Goal: Task Accomplishment & Management: Complete application form

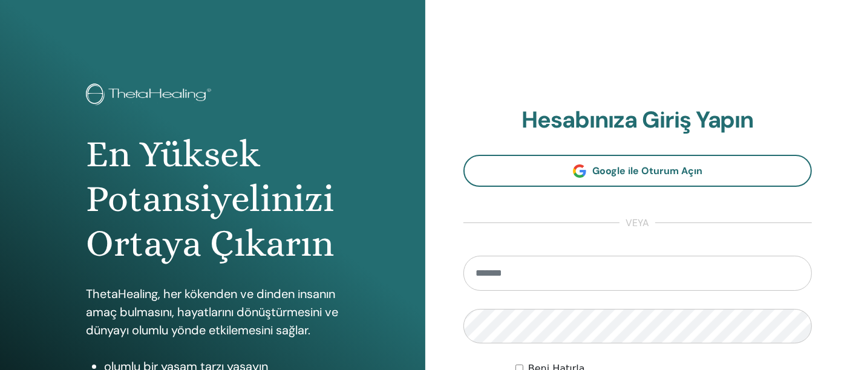
type input "*"
type input "**********"
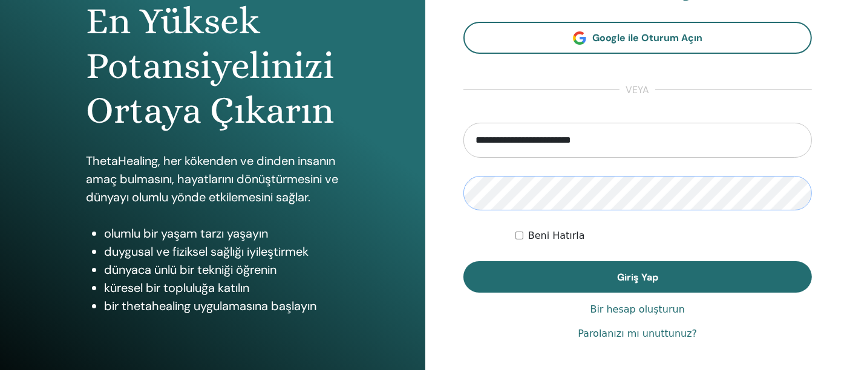
scroll to position [134, 0]
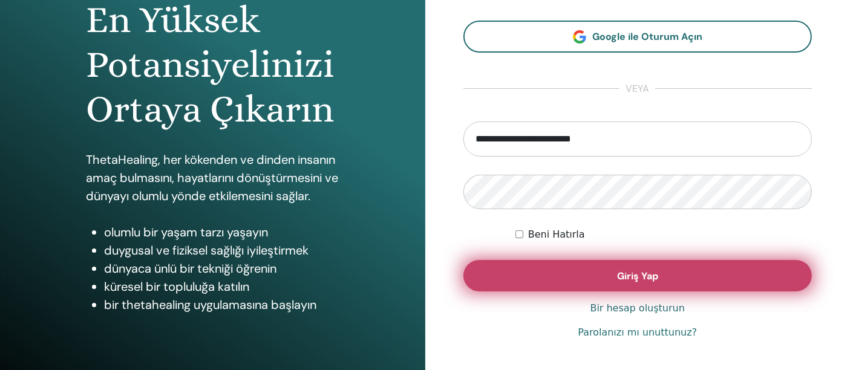
click at [587, 283] on button "Giriş Yap" at bounding box center [638, 275] width 349 height 31
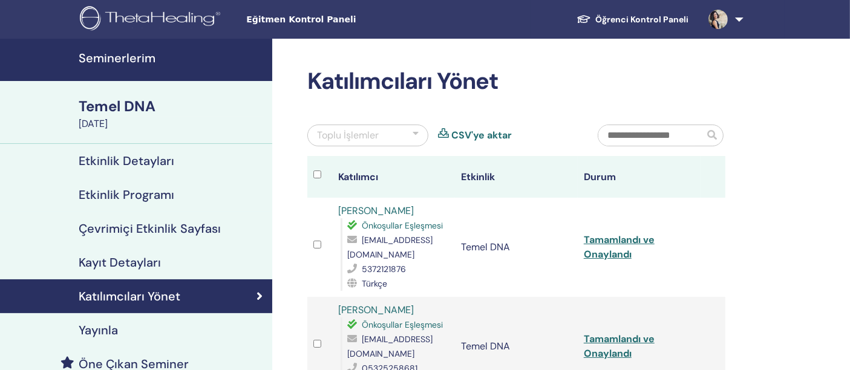
click at [117, 59] on font "Seminerlerim" at bounding box center [117, 58] width 77 height 16
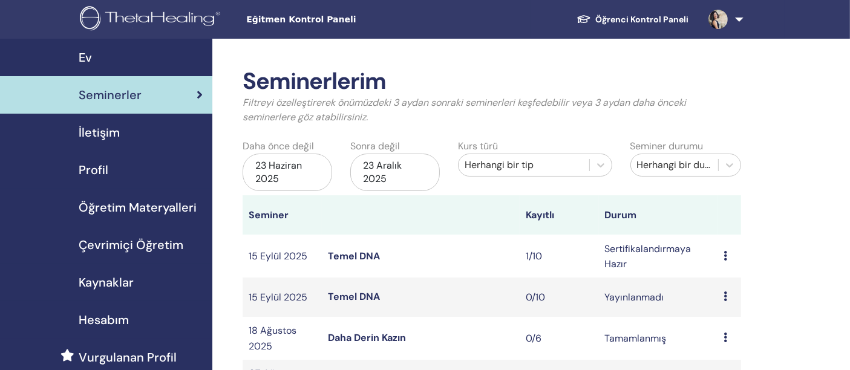
click at [352, 251] on font "Temel DNA" at bounding box center [354, 256] width 52 height 13
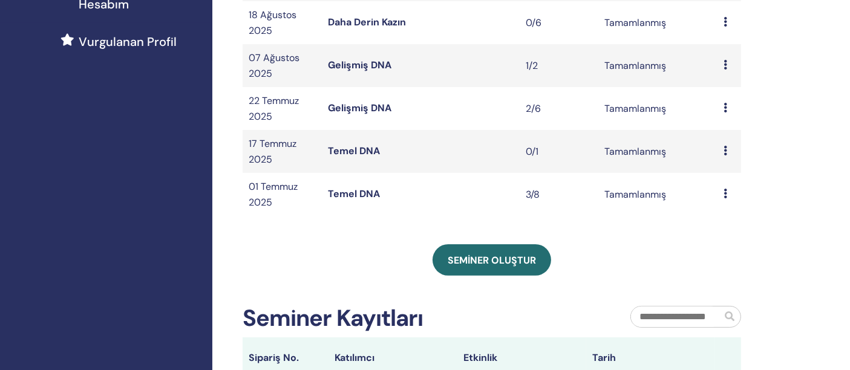
scroll to position [336, 0]
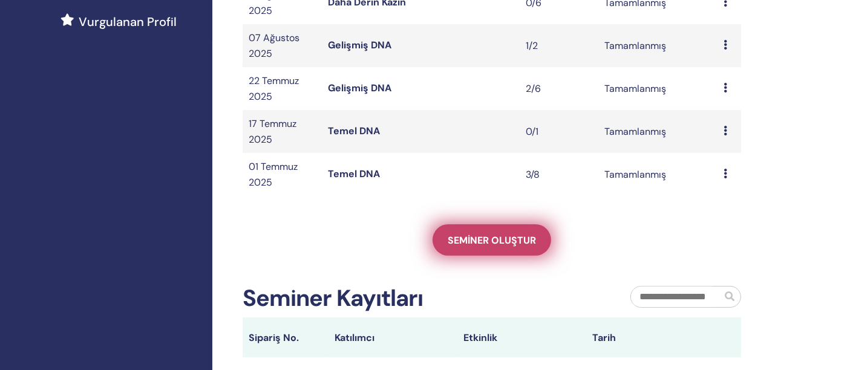
click at [488, 250] on link "Seminer oluştur" at bounding box center [492, 240] width 119 height 31
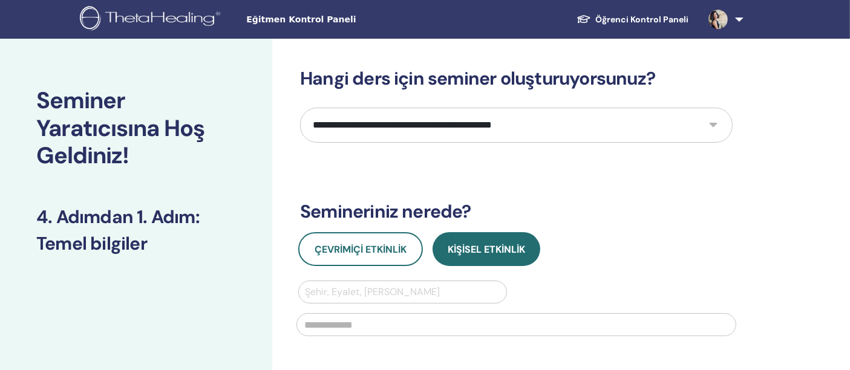
click at [712, 123] on select "**********" at bounding box center [516, 125] width 433 height 35
select select "*"
click at [300, 108] on select "**********" at bounding box center [516, 125] width 433 height 35
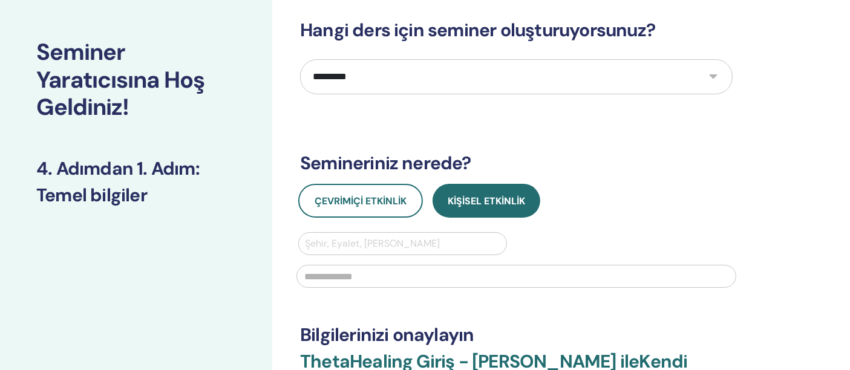
scroll to position [67, 0]
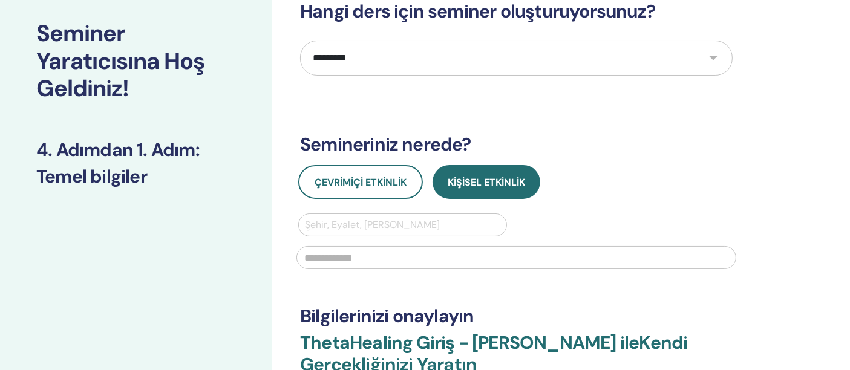
click at [377, 223] on div at bounding box center [403, 225] width 196 height 17
type input "********"
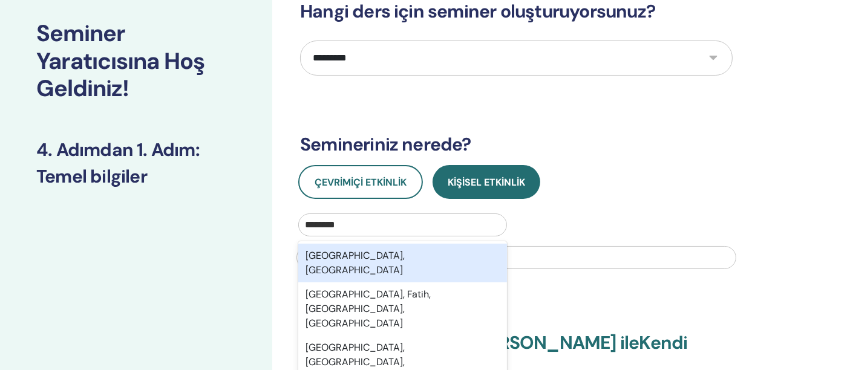
click at [377, 247] on div "İstanbul, TUR" at bounding box center [402, 263] width 209 height 39
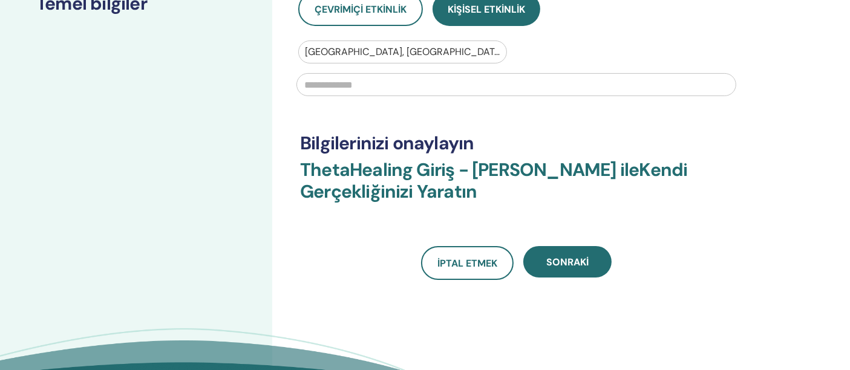
scroll to position [269, 0]
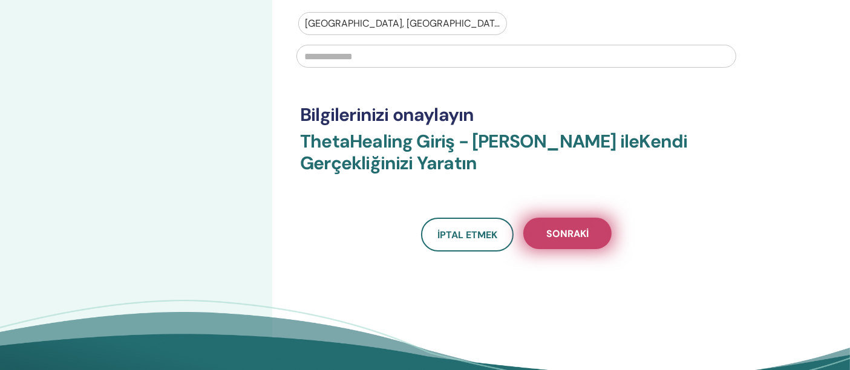
click at [572, 234] on font "Sonraki" at bounding box center [568, 234] width 42 height 13
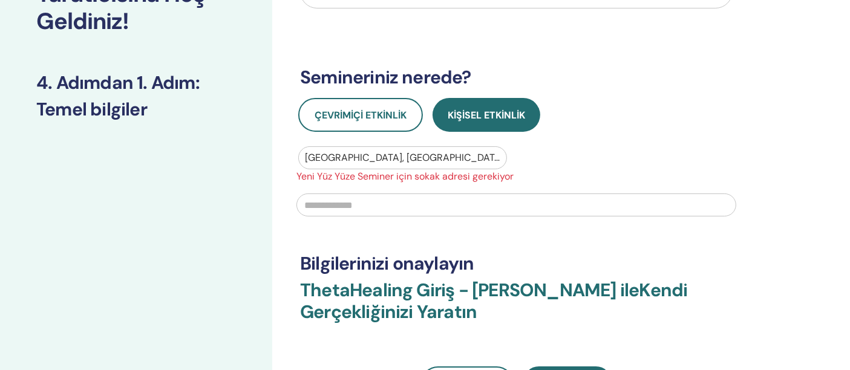
scroll to position [134, 0]
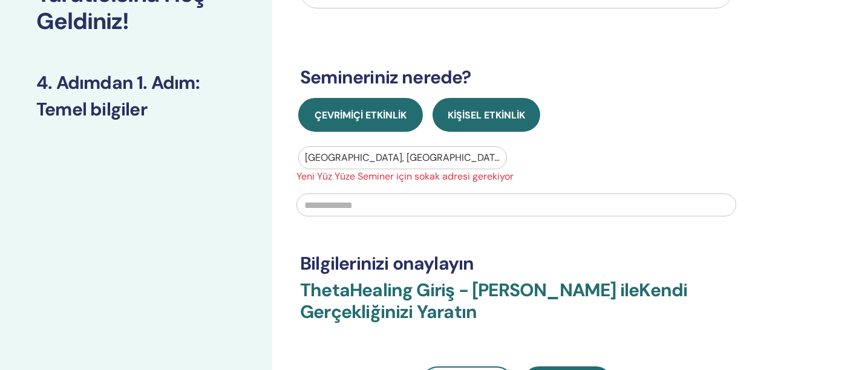
drag, startPoint x: 357, startPoint y: 116, endPoint x: 366, endPoint y: 117, distance: 9.8
click at [356, 116] on font "Çevrimiçi Etkinlik" at bounding box center [361, 115] width 92 height 13
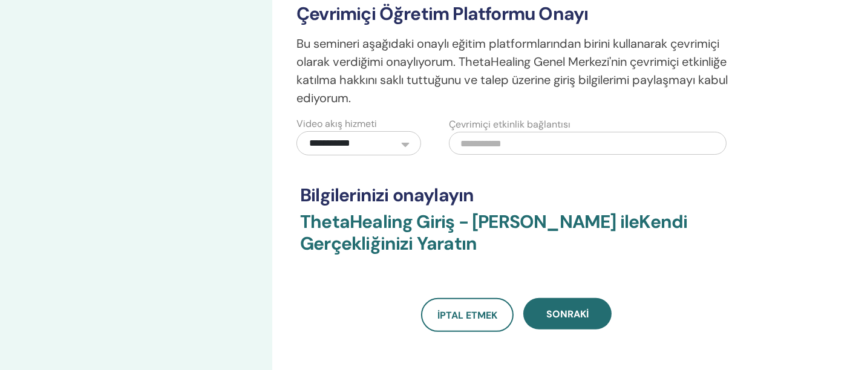
scroll to position [403, 0]
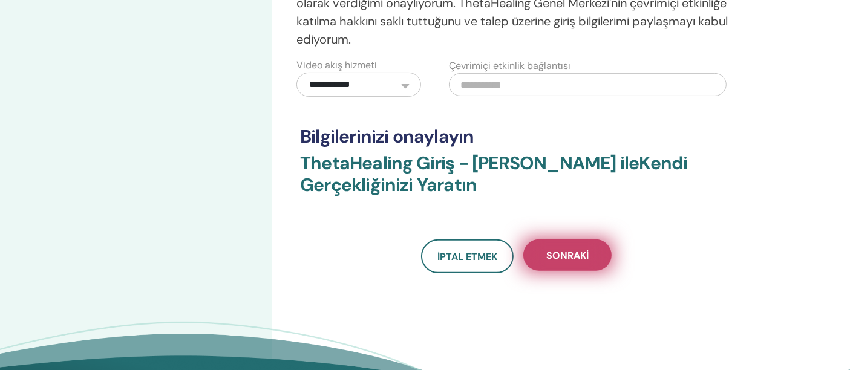
click at [570, 262] on button "Sonraki" at bounding box center [568, 255] width 88 height 31
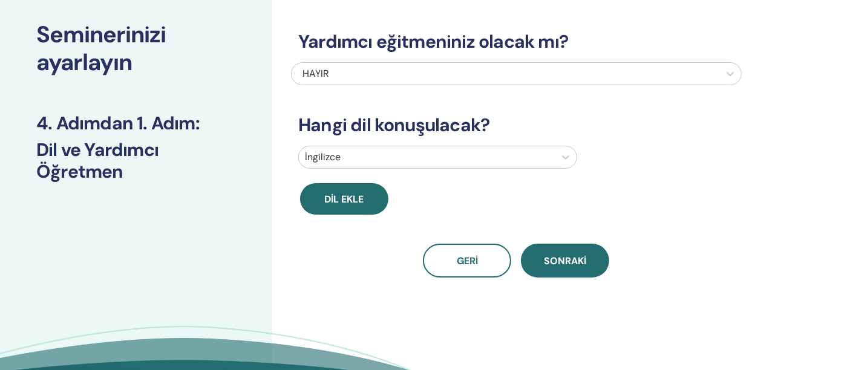
scroll to position [0, 0]
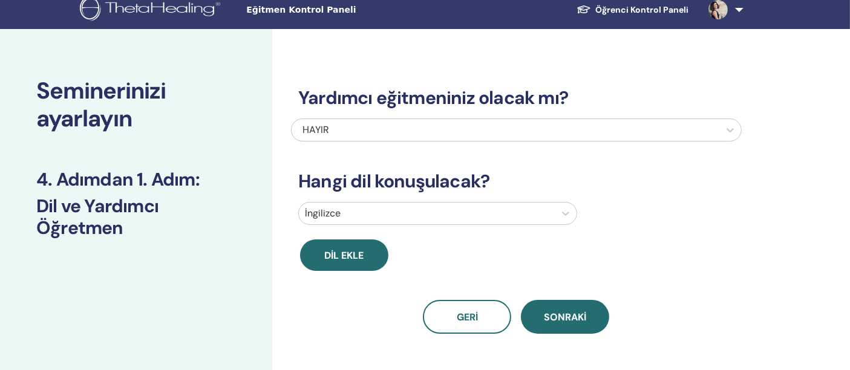
click at [498, 224] on div "İngilizce" at bounding box center [437, 213] width 279 height 23
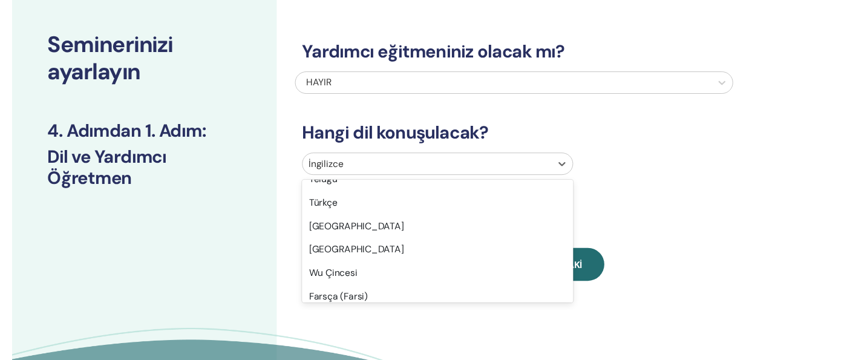
scroll to position [1008, 0]
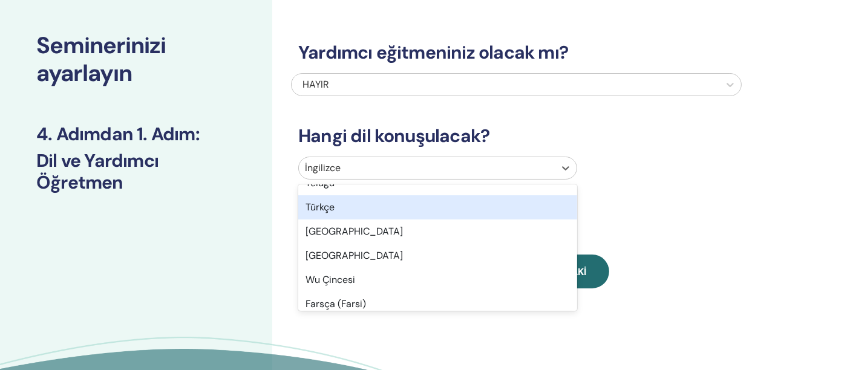
click at [412, 205] on div "Türkçe" at bounding box center [437, 208] width 279 height 24
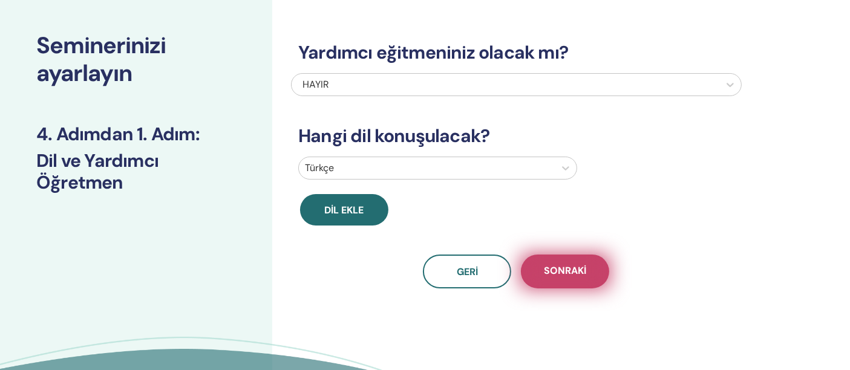
click at [564, 265] on font "Sonraki" at bounding box center [565, 271] width 42 height 13
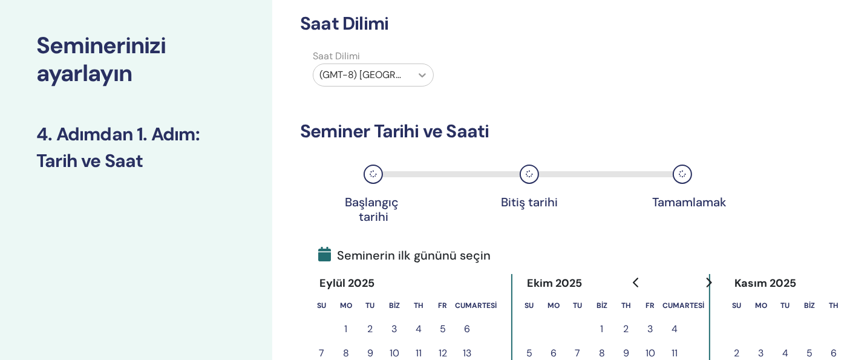
click at [416, 75] on div at bounding box center [423, 75] width 22 height 22
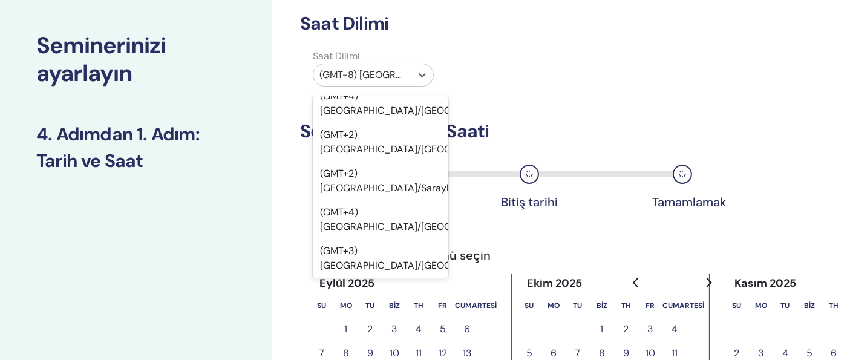
scroll to position [18433, 0]
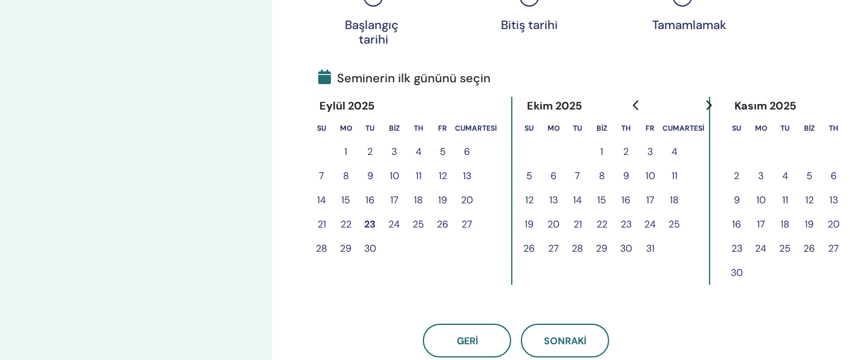
scroll to position [257, 0]
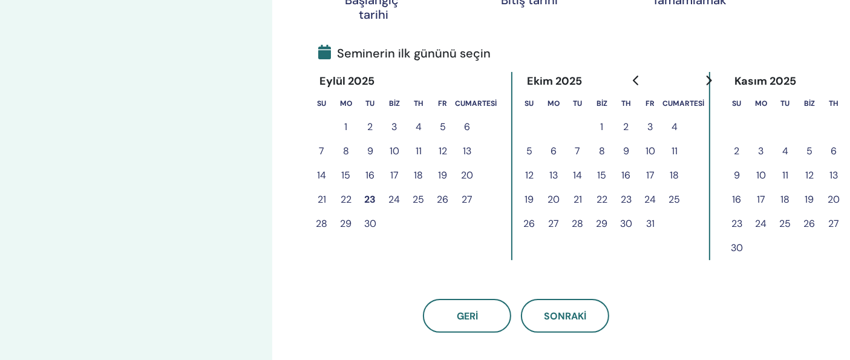
click at [372, 197] on font "23" at bounding box center [371, 199] width 12 height 13
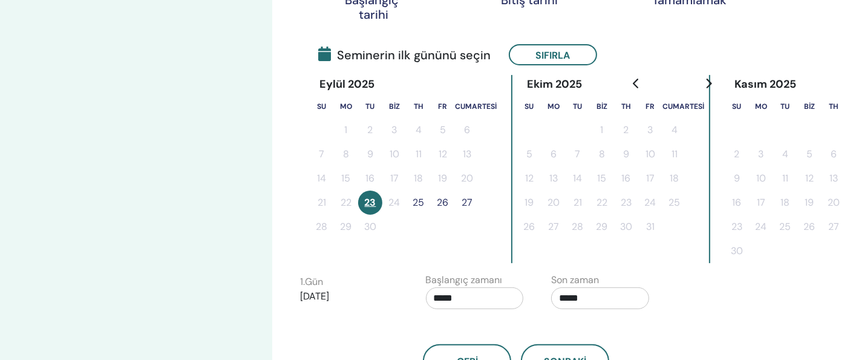
click at [593, 297] on input "*****" at bounding box center [600, 299] width 98 height 22
click at [616, 260] on font "▼" at bounding box center [613, 260] width 7 height 12
click at [617, 222] on font "▲" at bounding box center [613, 223] width 7 height 12
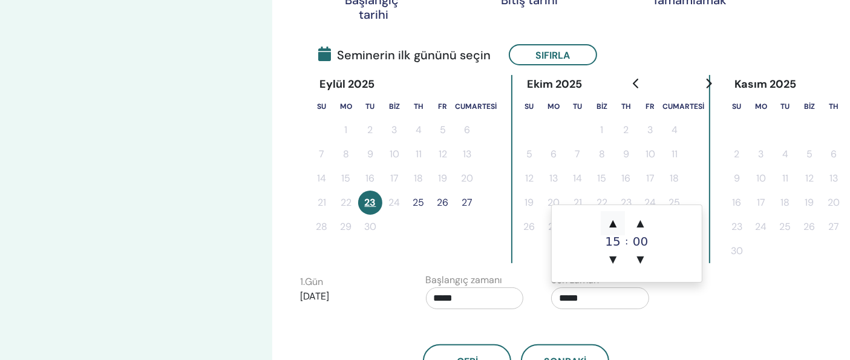
click at [617, 222] on font "▲" at bounding box center [613, 223] width 7 height 12
click at [617, 220] on font "▲" at bounding box center [613, 223] width 7 height 12
click at [617, 221] on font "▲" at bounding box center [613, 223] width 7 height 12
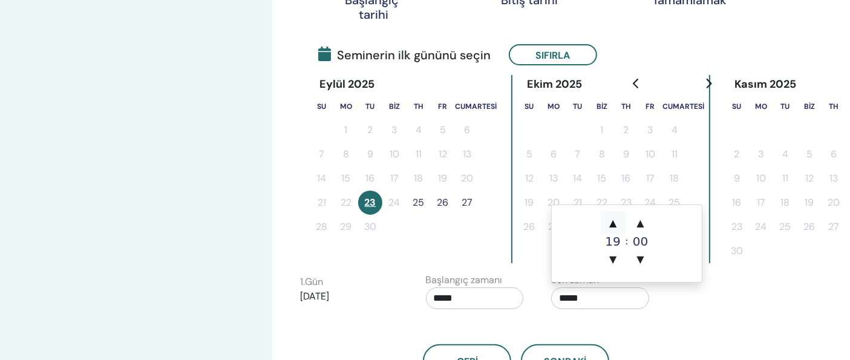
click at [617, 221] on font "▲" at bounding box center [613, 223] width 7 height 12
click at [617, 222] on font "▲" at bounding box center [613, 223] width 7 height 12
type input "*****"
click at [478, 299] on input "*****" at bounding box center [475, 299] width 98 height 22
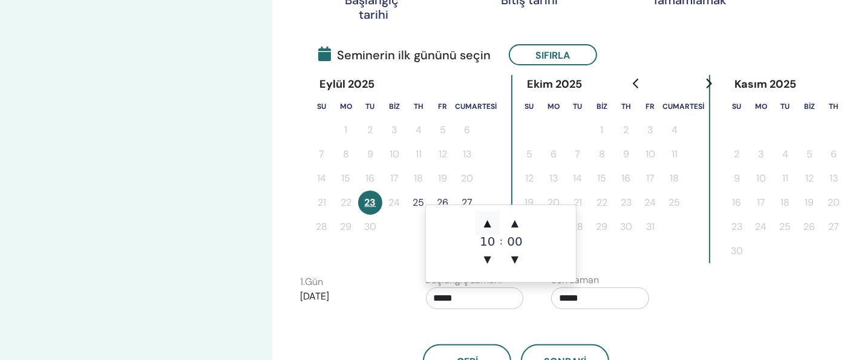
click at [488, 225] on font "▲" at bounding box center [487, 223] width 7 height 12
click at [488, 224] on font "▲" at bounding box center [487, 223] width 7 height 12
click at [488, 223] on font "▲" at bounding box center [487, 223] width 7 height 12
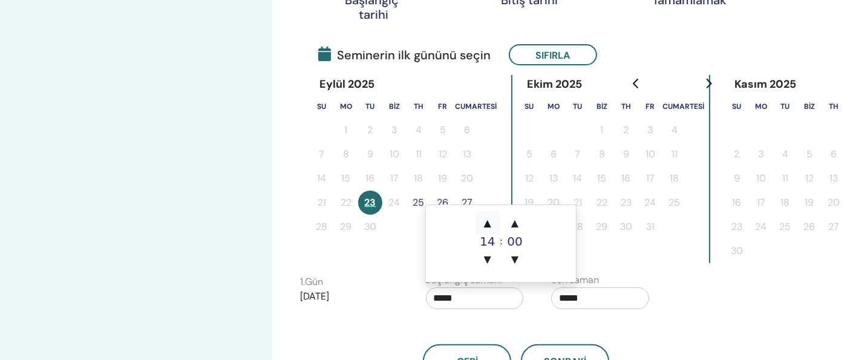
click at [488, 222] on font "▲" at bounding box center [487, 223] width 7 height 12
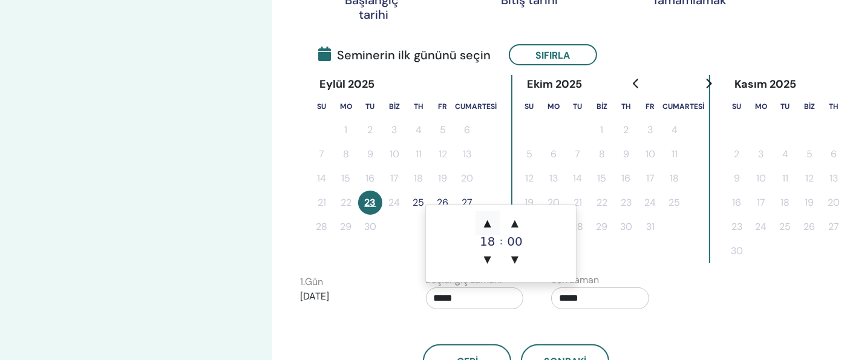
type input "*****"
click at [732, 319] on div "Geri Sonraki" at bounding box center [516, 346] width 451 height 63
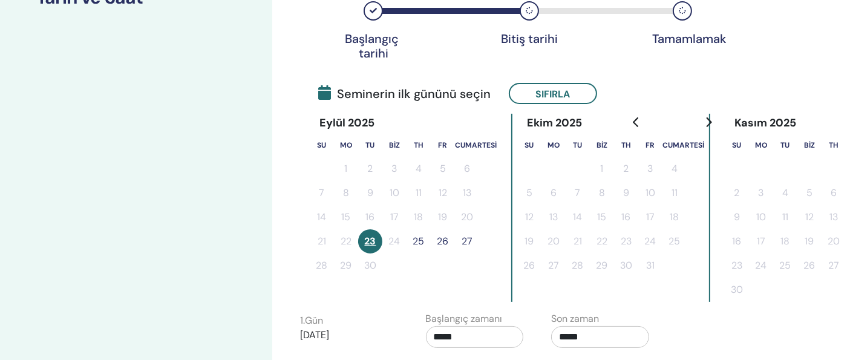
scroll to position [190, 0]
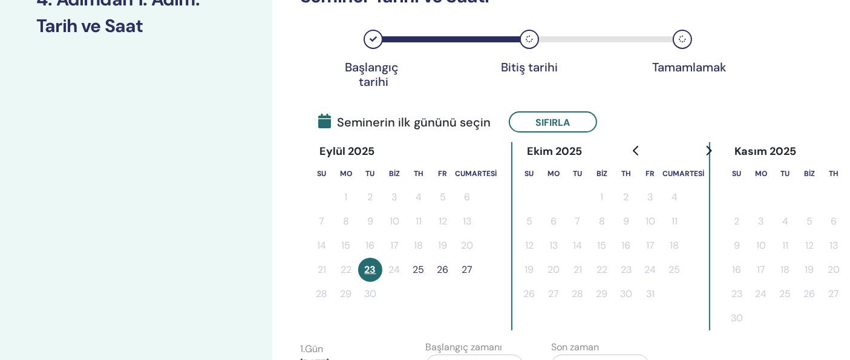
click at [419, 271] on font "25" at bounding box center [419, 269] width 12 height 13
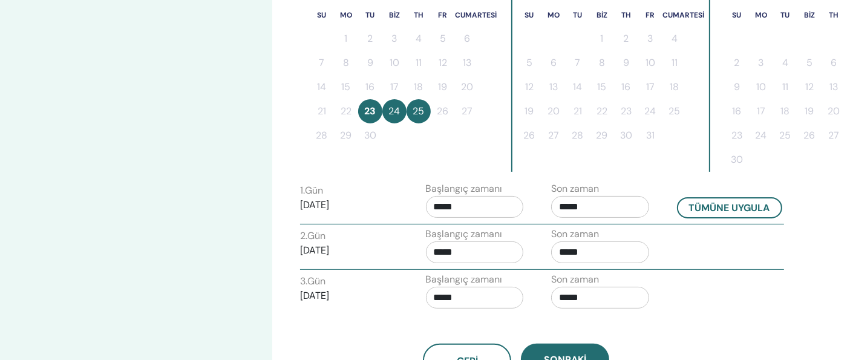
scroll to position [392, 0]
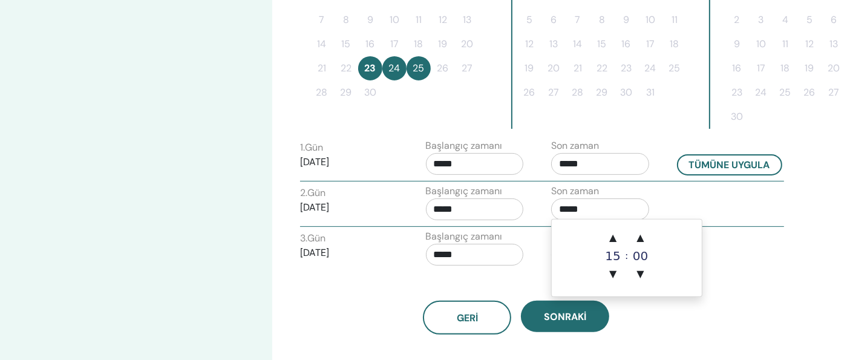
click at [605, 211] on input "*****" at bounding box center [600, 210] width 98 height 22
click at [612, 237] on font "▲" at bounding box center [613, 238] width 7 height 12
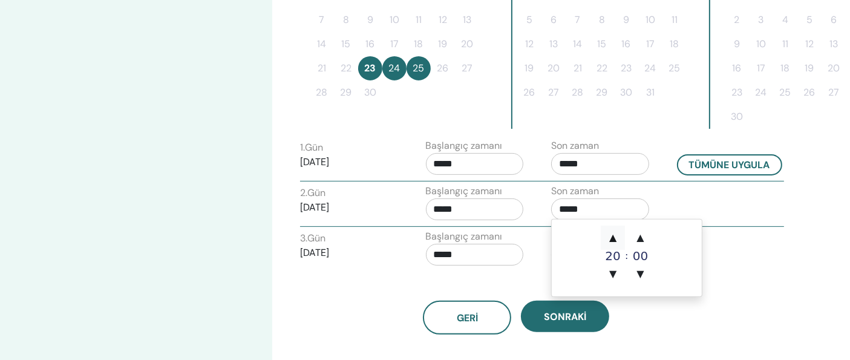
click at [612, 237] on font "▲" at bounding box center [613, 238] width 7 height 12
type input "*****"
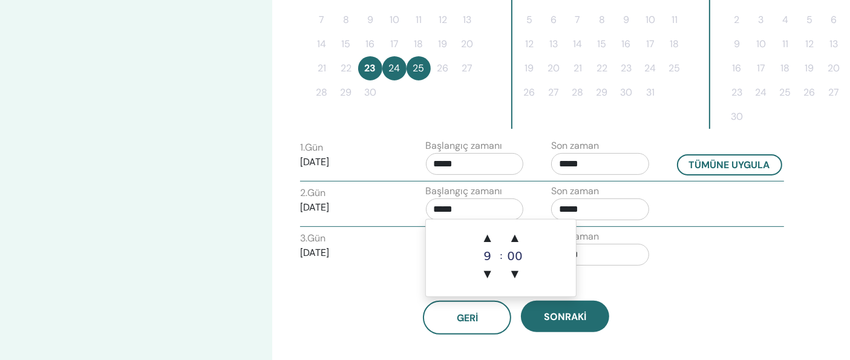
click at [440, 206] on input "*****" at bounding box center [475, 210] width 98 height 22
click at [485, 236] on font "▲" at bounding box center [487, 238] width 7 height 12
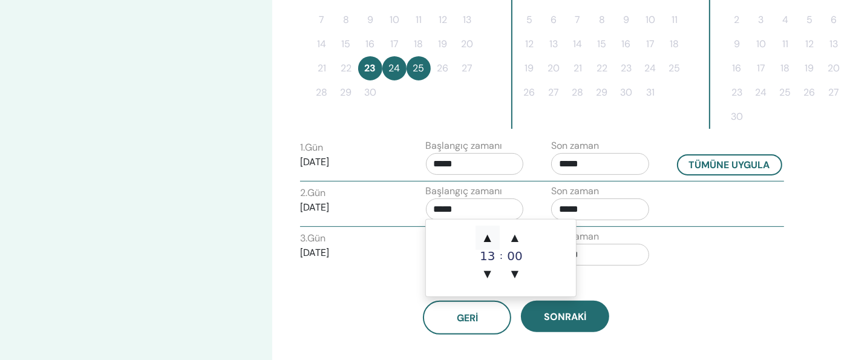
click at [485, 236] on font "▲" at bounding box center [487, 238] width 7 height 12
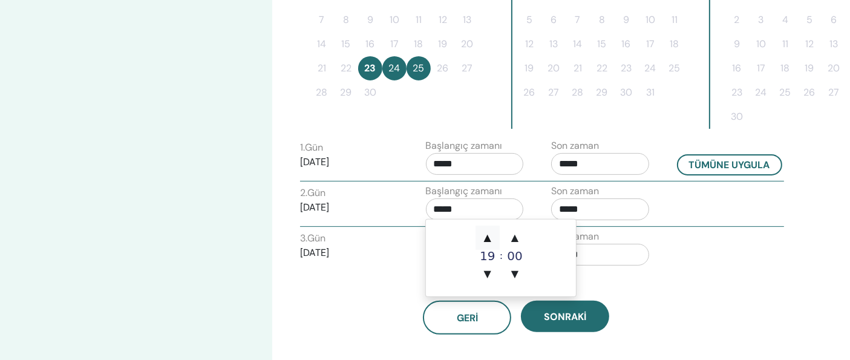
click at [485, 236] on font "▲" at bounding box center [487, 238] width 7 height 12
type input "*****"
click at [691, 254] on div "3. Gün ​ 2025/09/25 Başlangıç ​​zamanı ***** Son zaman *****" at bounding box center [542, 250] width 502 height 42
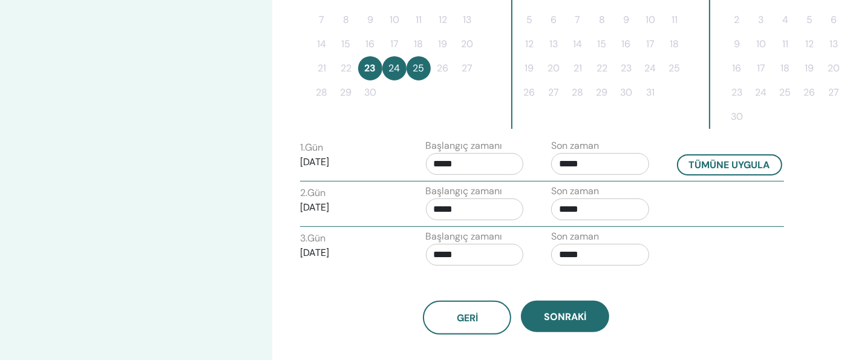
click at [595, 249] on input "*****" at bounding box center [600, 255] width 98 height 22
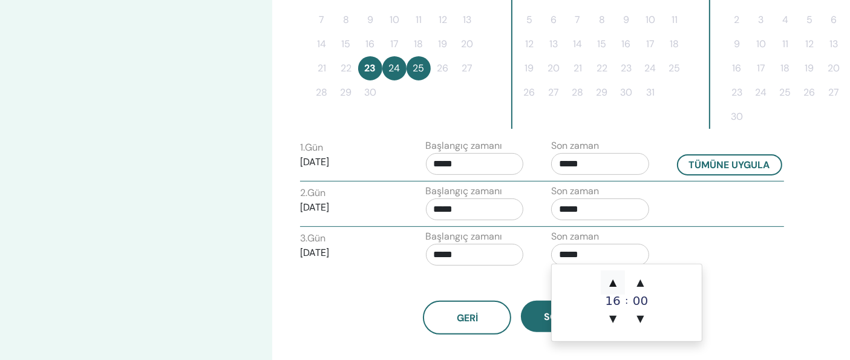
click at [611, 281] on font "▲" at bounding box center [613, 283] width 7 height 12
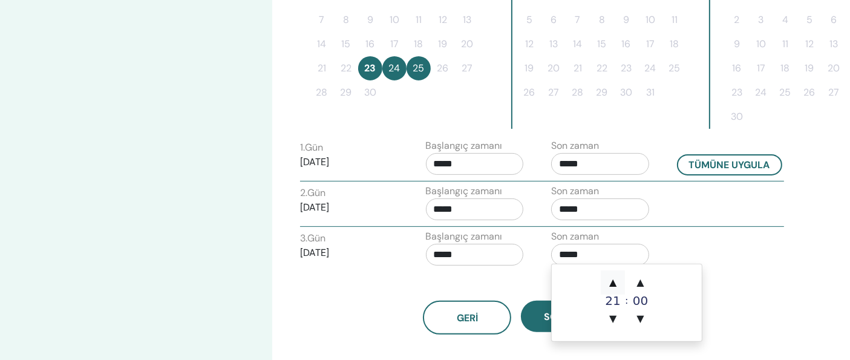
click at [611, 281] on font "▲" at bounding box center [613, 283] width 7 height 12
type input "*****"
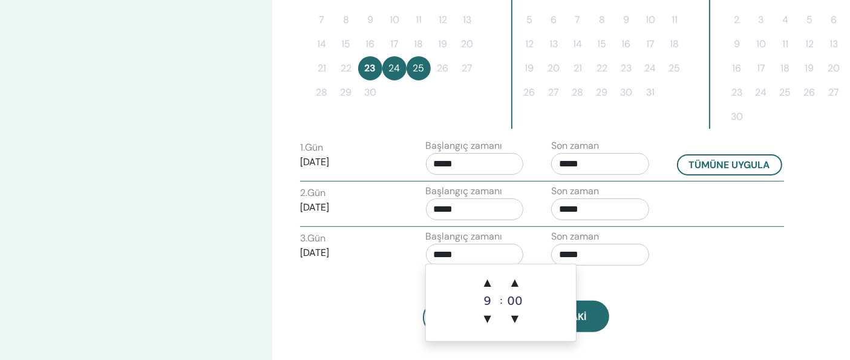
click at [472, 255] on input "*****" at bounding box center [475, 255] width 98 height 22
click at [489, 283] on font "▲" at bounding box center [487, 283] width 7 height 12
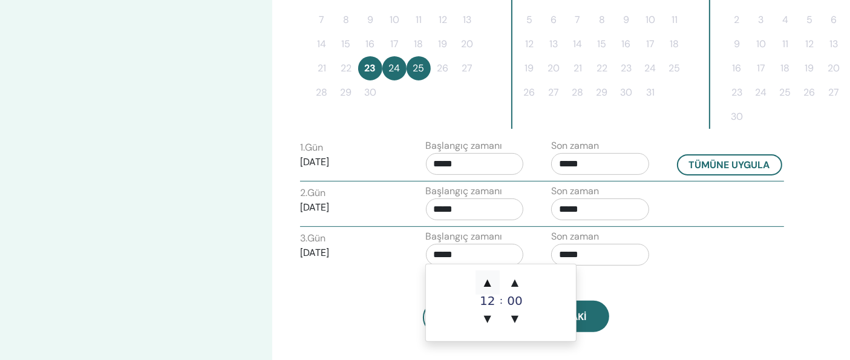
click at [490, 283] on font "▲" at bounding box center [487, 283] width 7 height 12
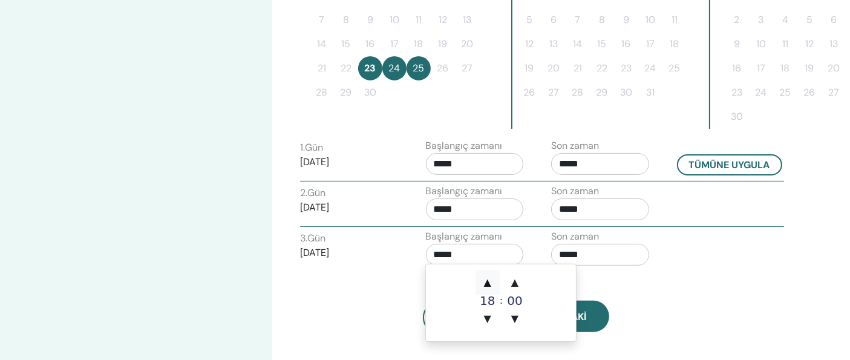
click at [490, 283] on font "▲" at bounding box center [487, 283] width 7 height 12
type input "*****"
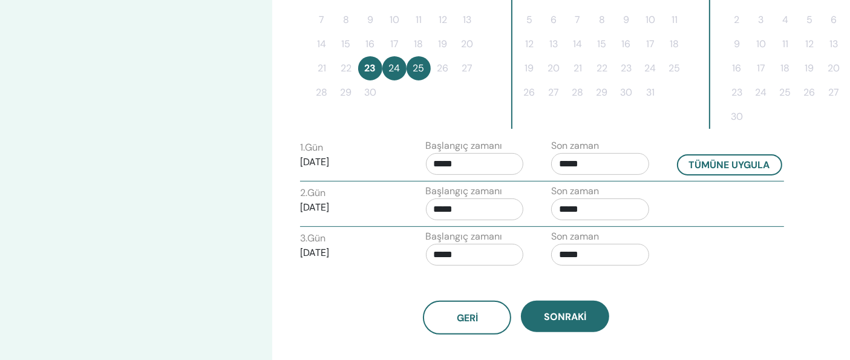
click at [681, 301] on div "Geri Sonraki" at bounding box center [516, 318] width 451 height 34
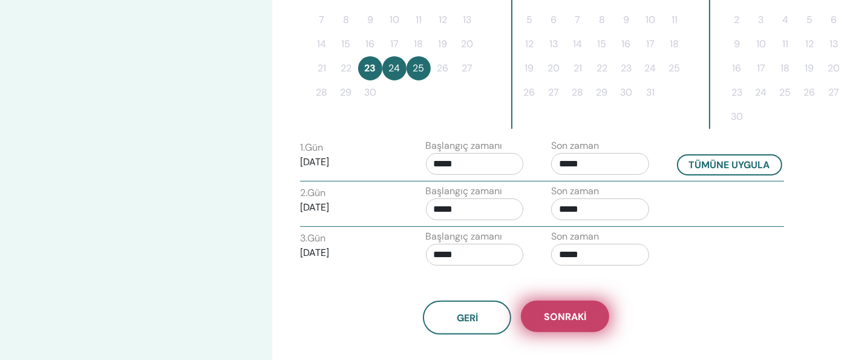
click at [577, 312] on font "Sonraki" at bounding box center [565, 317] width 42 height 13
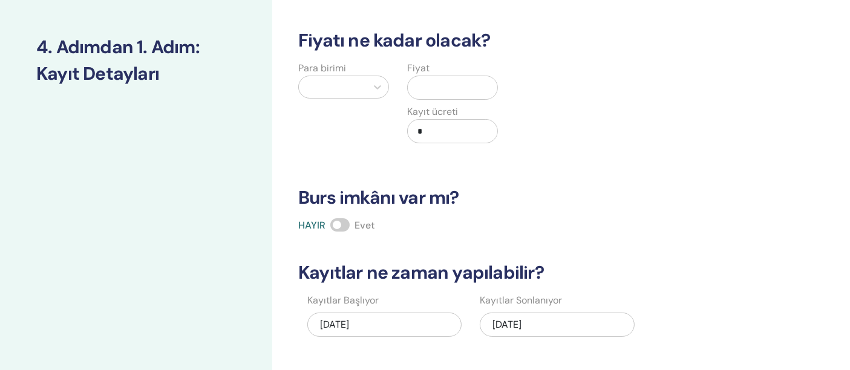
scroll to position [122, 0]
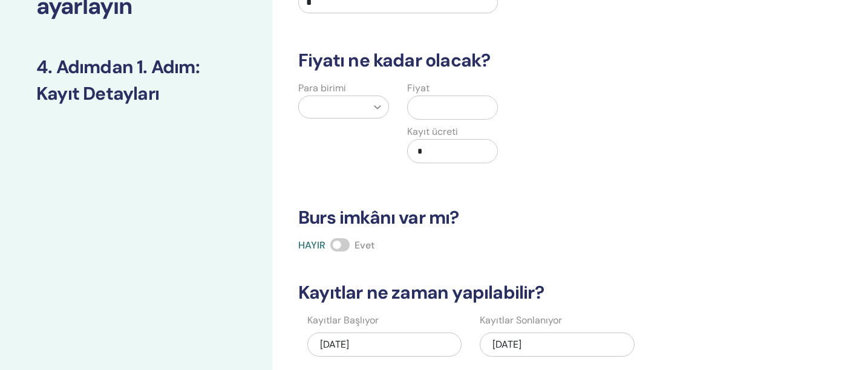
click at [378, 104] on icon at bounding box center [378, 107] width 12 height 12
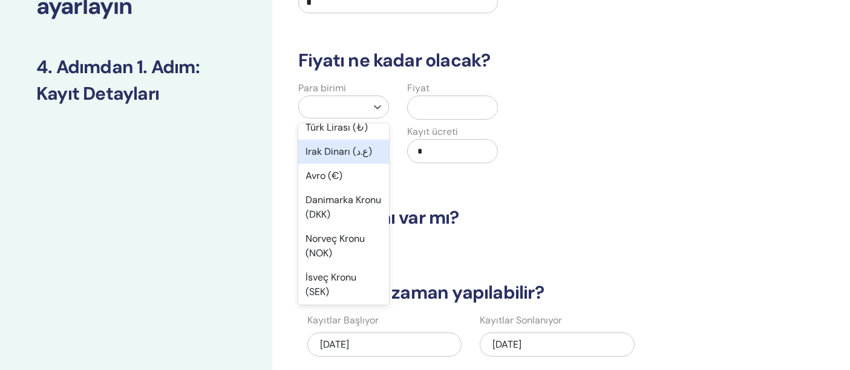
scroll to position [1008, 0]
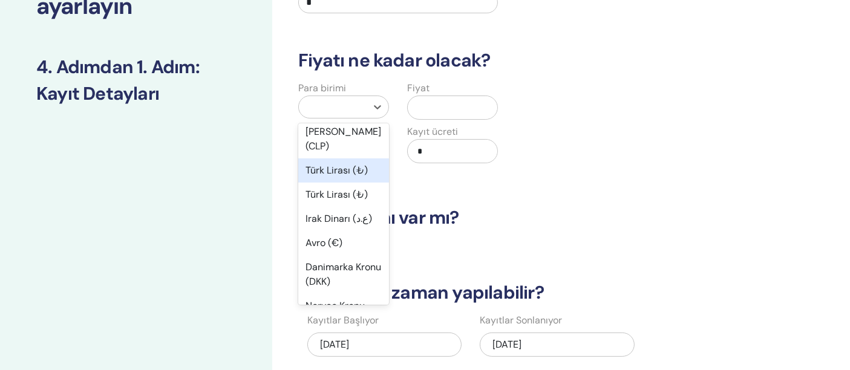
click at [354, 171] on font "Türk Lirası (₺)" at bounding box center [337, 170] width 62 height 13
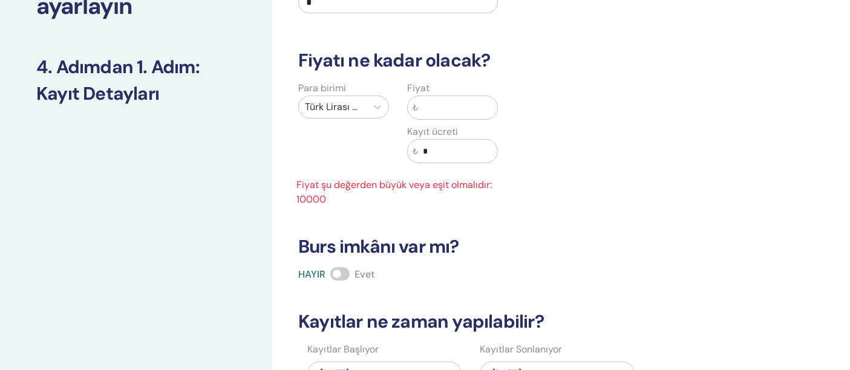
click at [441, 113] on input "text" at bounding box center [457, 107] width 79 height 23
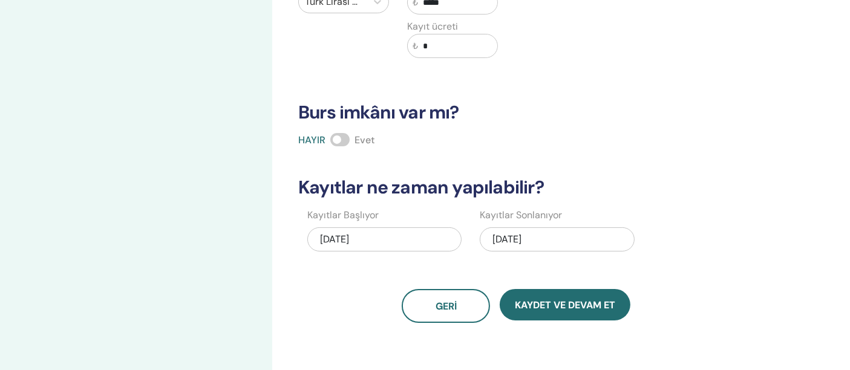
scroll to position [257, 0]
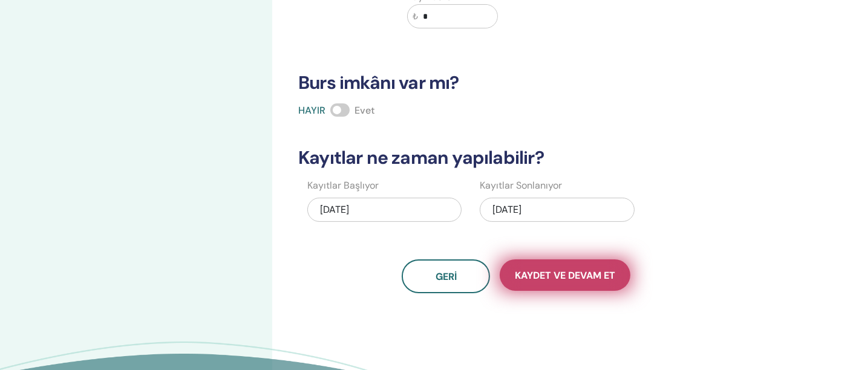
type input "*****"
click at [567, 274] on font "Kaydet ve Devam Et" at bounding box center [565, 275] width 100 height 13
type input "*"
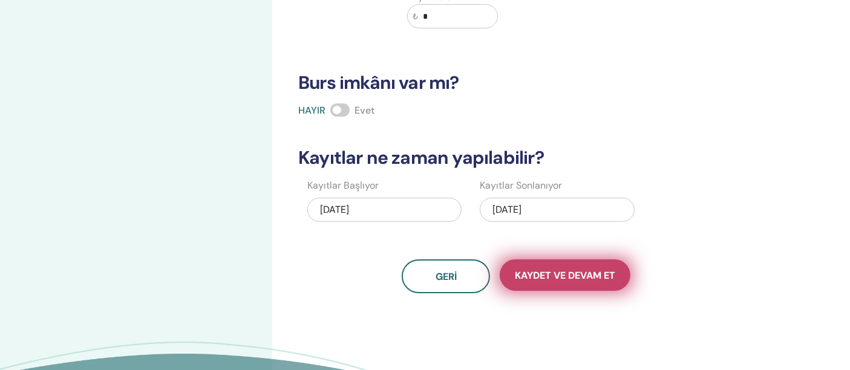
click at [552, 260] on button "Kaydet ve Devam Et" at bounding box center [565, 275] width 131 height 31
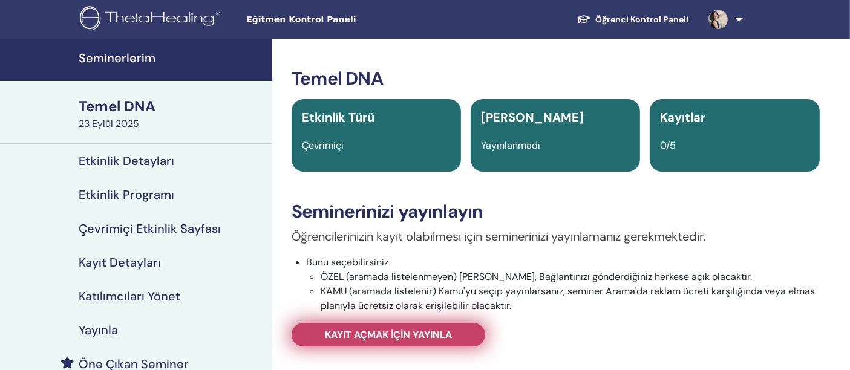
click at [383, 331] on font "Kayıt açmak için yayınla" at bounding box center [388, 335] width 127 height 13
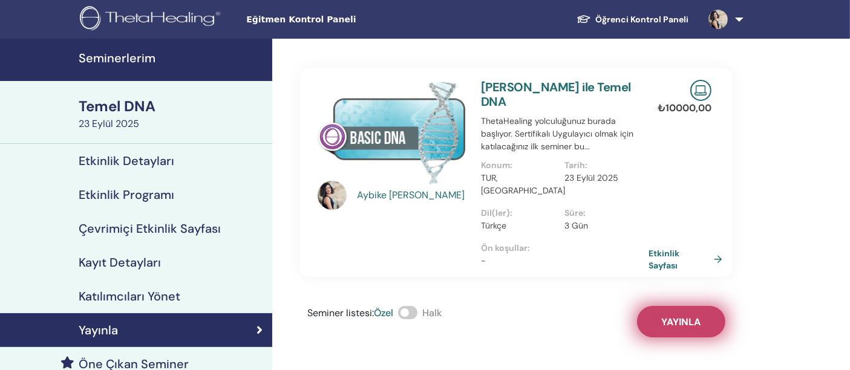
click at [684, 316] on font "Yayınla" at bounding box center [681, 322] width 39 height 13
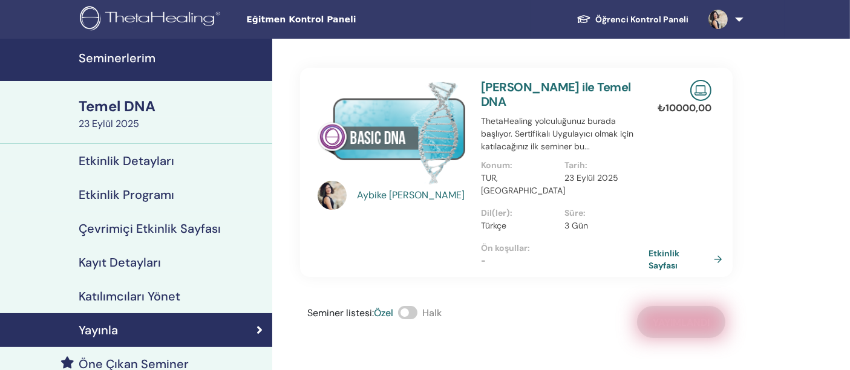
click at [102, 58] on font "Seminerlerim" at bounding box center [117, 58] width 77 height 16
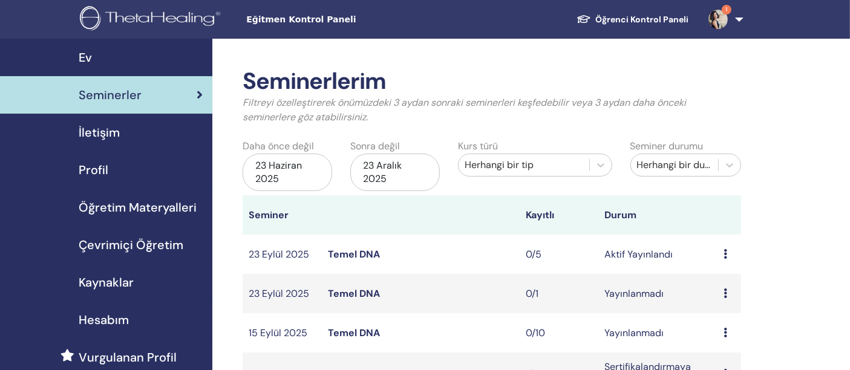
click at [723, 293] on td "Önizleme Düzenlemek Katılımcılar İptal etmek" at bounding box center [730, 293] width 24 height 39
click at [725, 291] on icon at bounding box center [726, 294] width 4 height 10
click at [737, 354] on font "İptal etmek" at bounding box center [725, 355] width 50 height 13
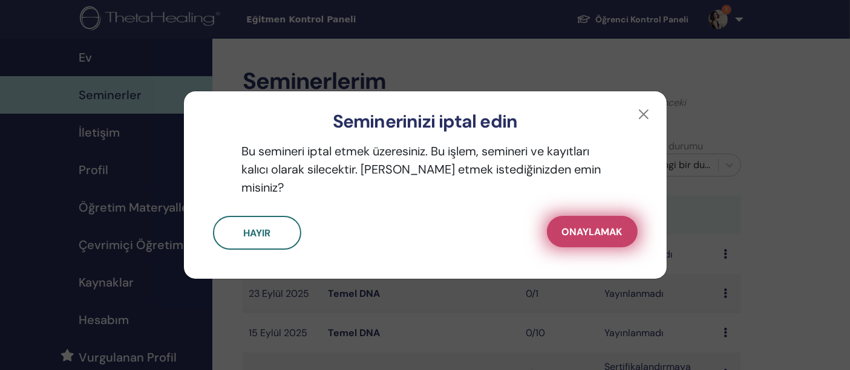
click at [603, 226] on font "Onaylamak" at bounding box center [592, 232] width 61 height 13
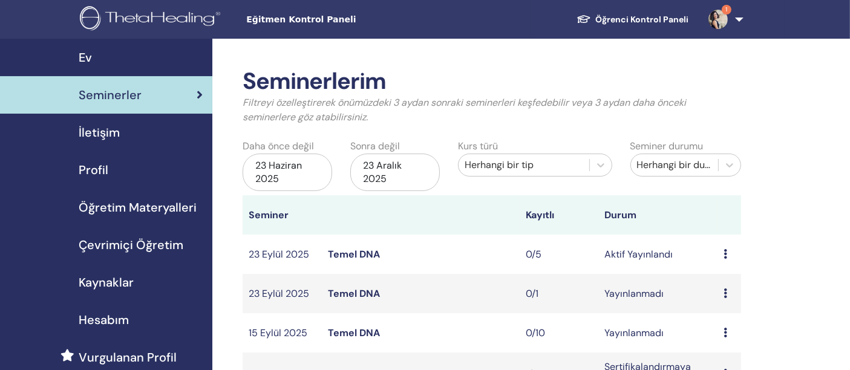
click at [352, 251] on font "Temel DNA" at bounding box center [354, 254] width 52 height 13
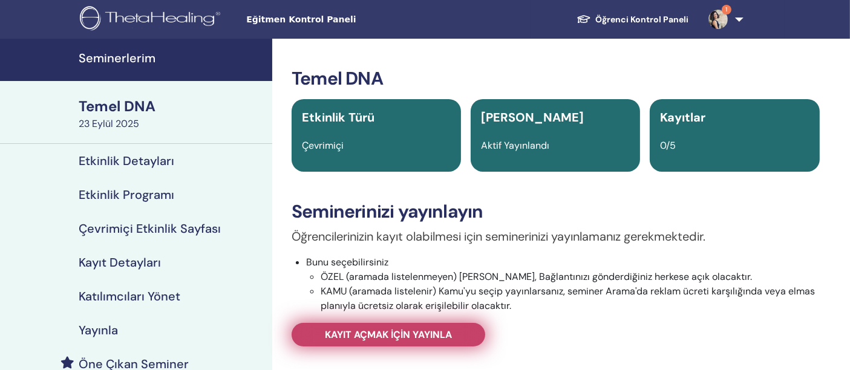
click at [392, 337] on font "Kayıt açmak için yayınla" at bounding box center [388, 335] width 127 height 13
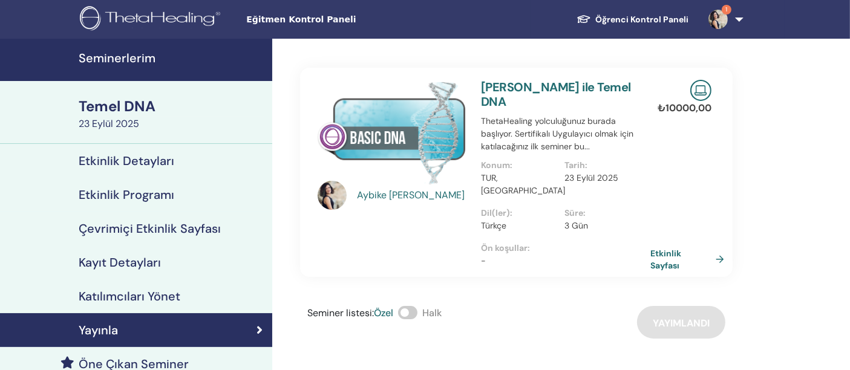
click at [662, 249] on font "Etkinlik Sayfası" at bounding box center [666, 260] width 31 height 22
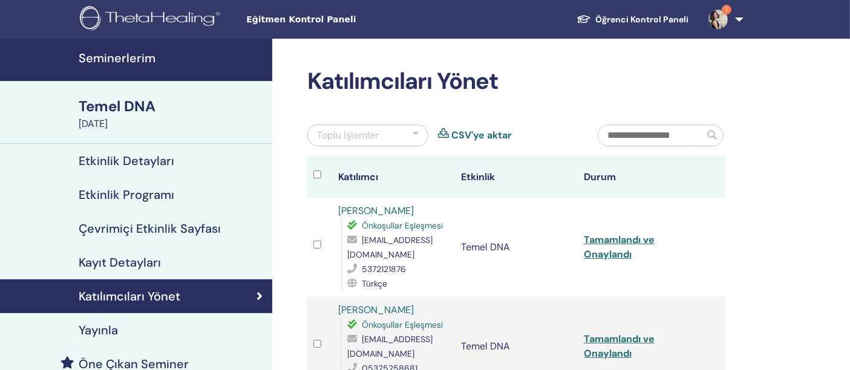
click at [100, 52] on font "Seminerlerim" at bounding box center [117, 58] width 77 height 16
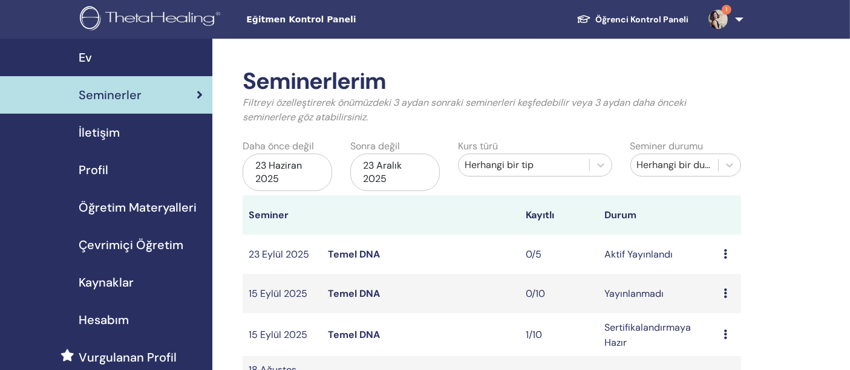
click at [93, 52] on div "Ev" at bounding box center [106, 57] width 193 height 18
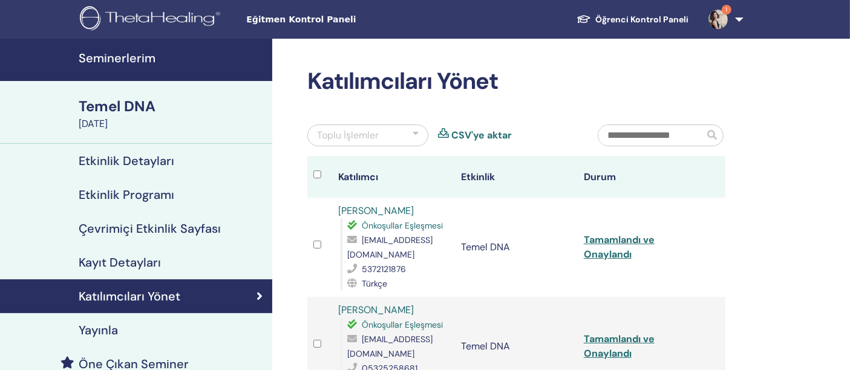
click at [191, 224] on font "Çevrimiçi Etkinlik Sayfası" at bounding box center [150, 229] width 142 height 16
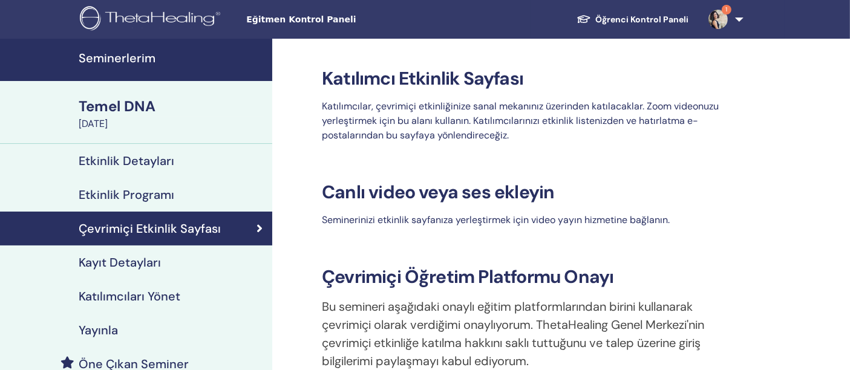
click at [120, 56] on font "Seminerlerim" at bounding box center [117, 58] width 77 height 16
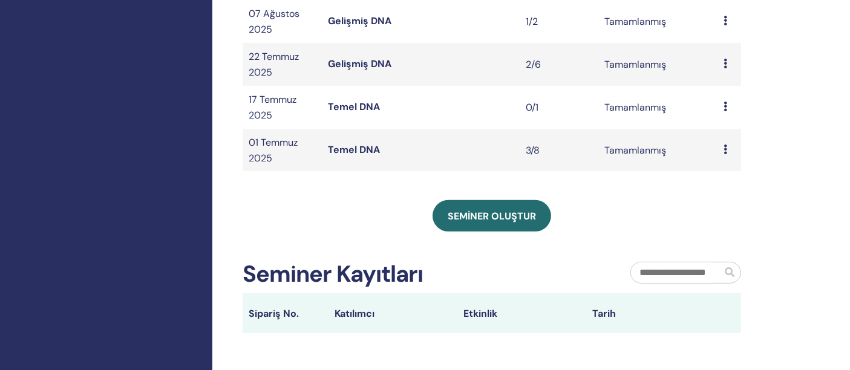
scroll to position [403, 0]
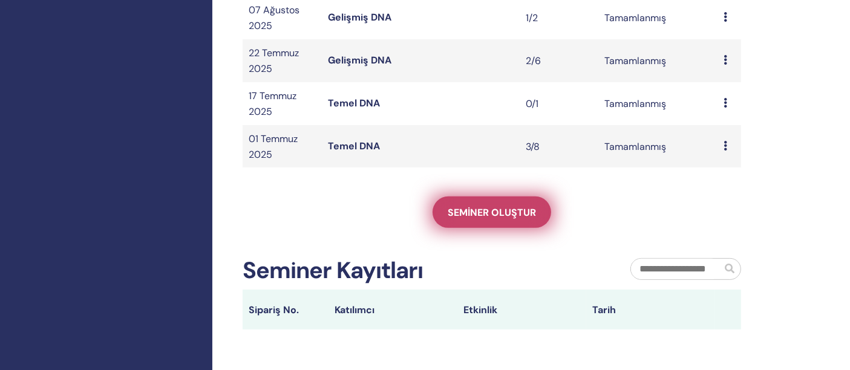
click at [508, 219] on link "Seminer oluştur" at bounding box center [492, 212] width 119 height 31
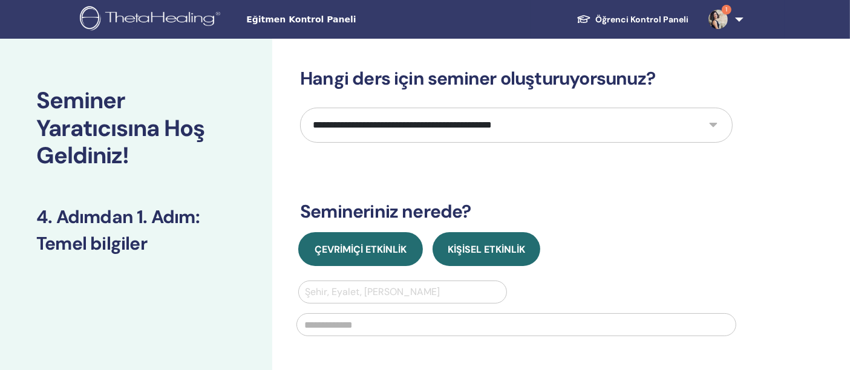
click at [355, 248] on font "Çevrimiçi Etkinlik" at bounding box center [361, 249] width 92 height 13
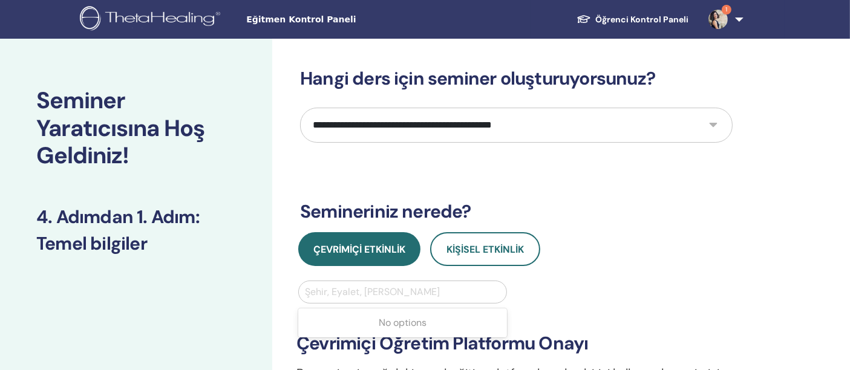
click at [401, 294] on div at bounding box center [403, 292] width 196 height 17
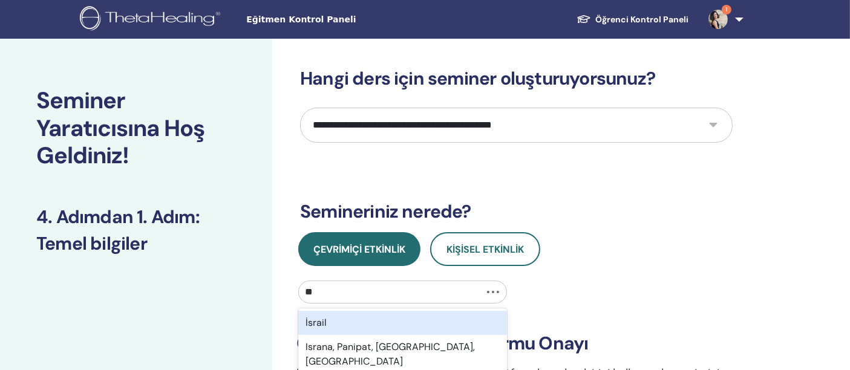
type input "***"
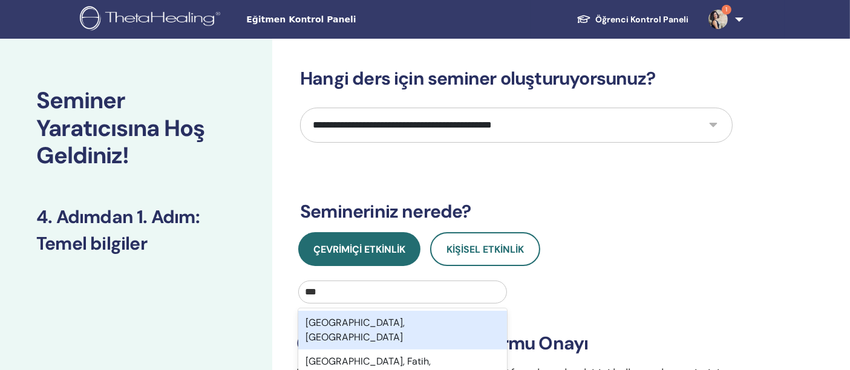
click at [405, 317] on div "[GEOGRAPHIC_DATA], [GEOGRAPHIC_DATA]" at bounding box center [402, 330] width 209 height 39
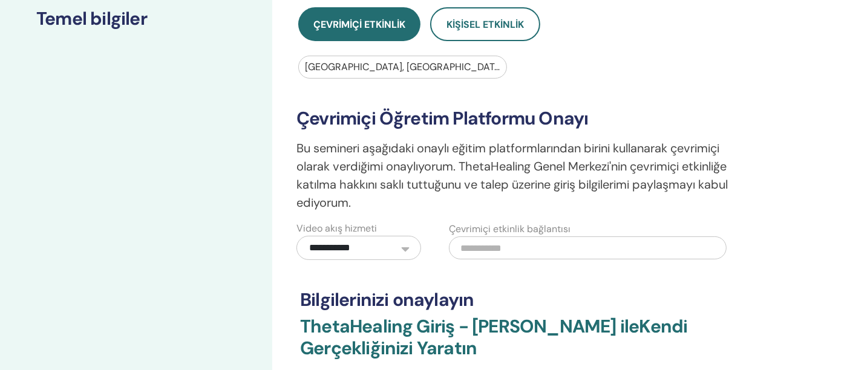
scroll to position [67, 0]
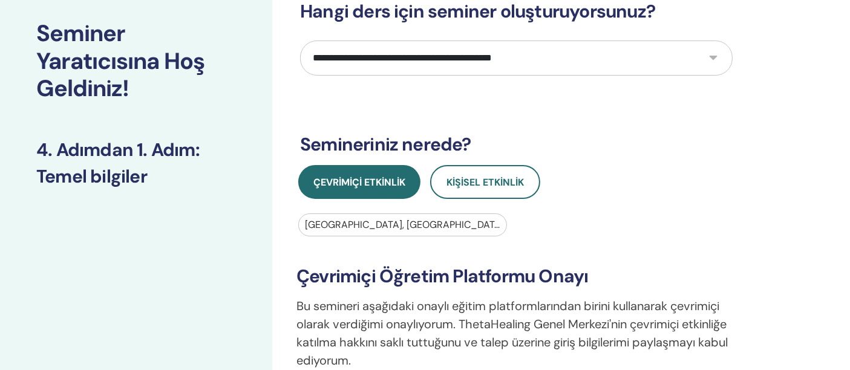
click at [712, 48] on select "**********" at bounding box center [516, 58] width 433 height 35
select select "*"
click at [300, 41] on select "**********" at bounding box center [516, 58] width 433 height 35
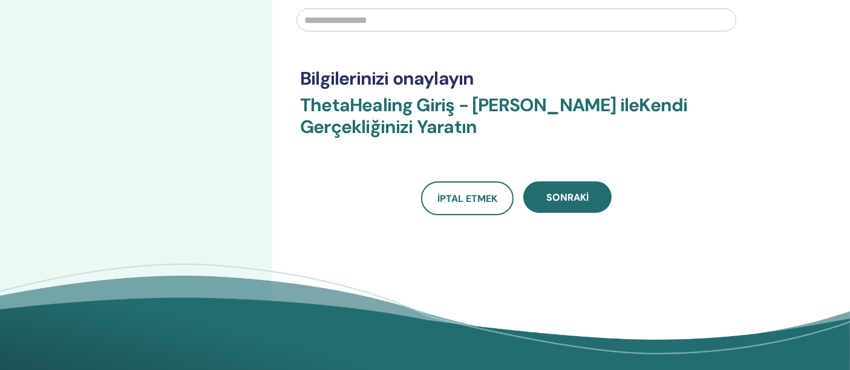
scroll to position [336, 0]
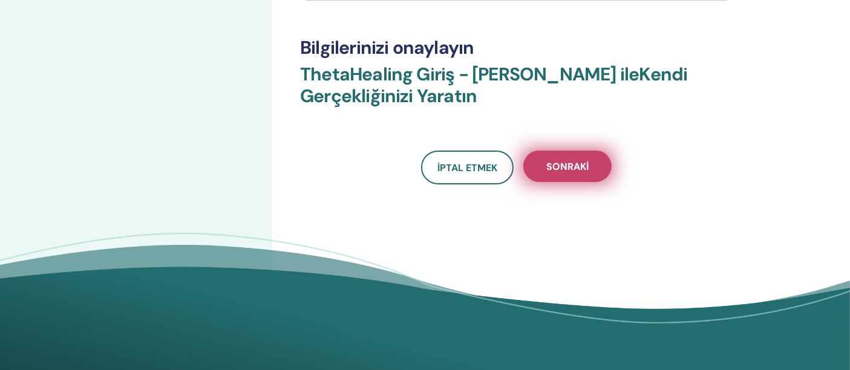
click at [564, 174] on button "Sonraki" at bounding box center [568, 166] width 88 height 31
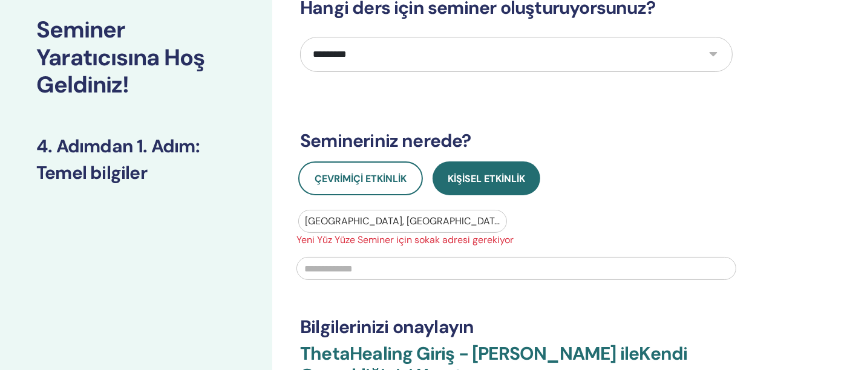
scroll to position [67, 0]
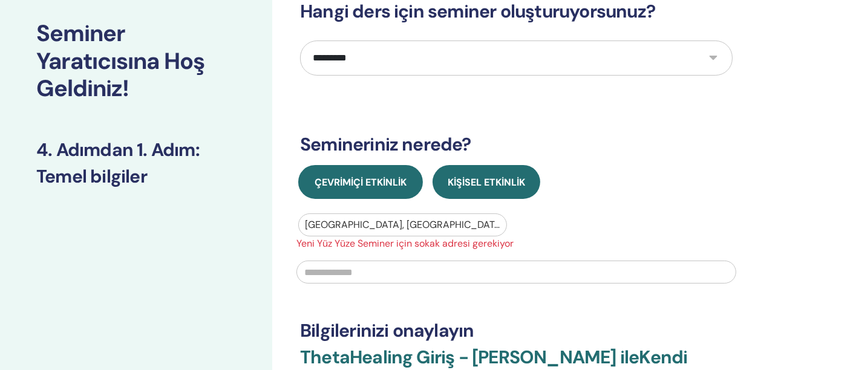
click at [363, 183] on font "Çevrimiçi Etkinlik" at bounding box center [361, 182] width 92 height 13
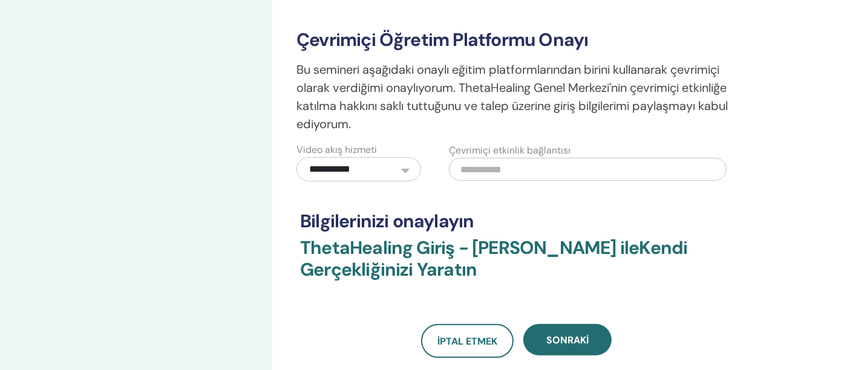
scroll to position [403, 0]
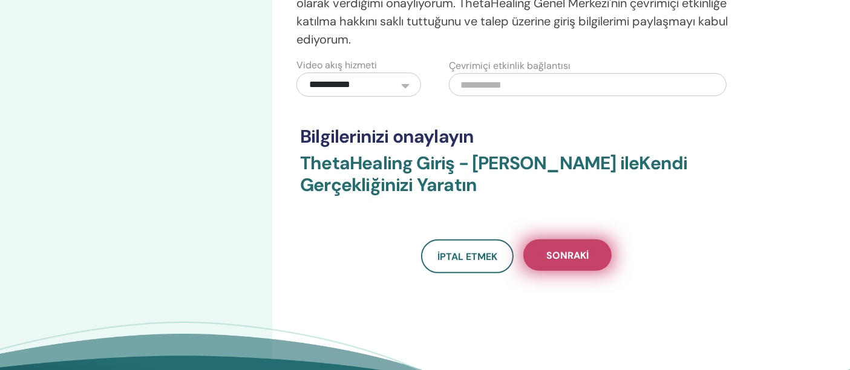
click at [548, 252] on font "Sonraki" at bounding box center [568, 255] width 42 height 13
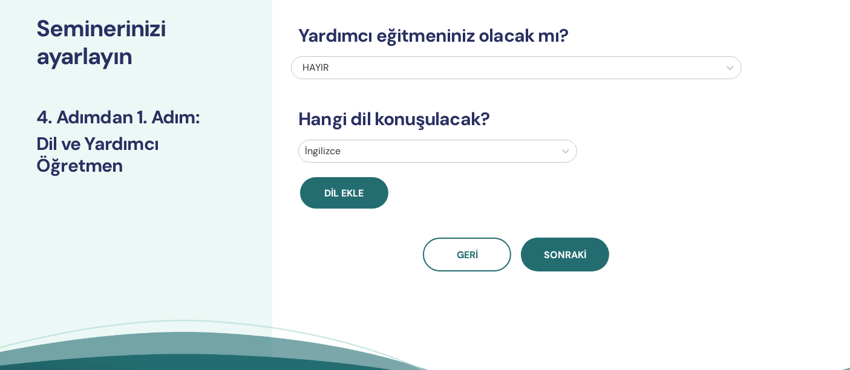
scroll to position [67, 0]
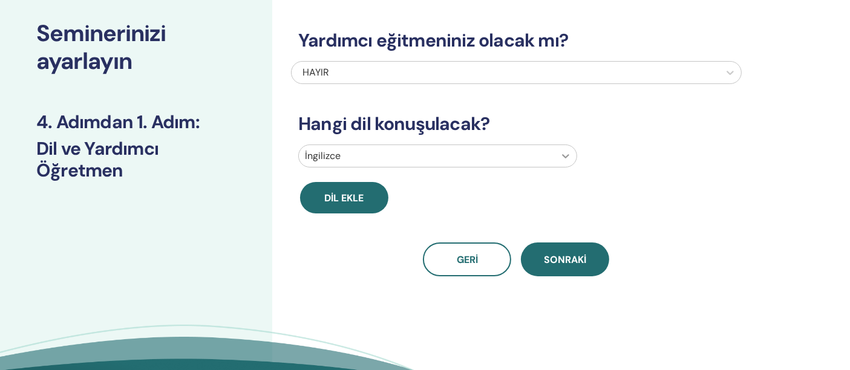
click at [569, 153] on icon at bounding box center [566, 156] width 12 height 12
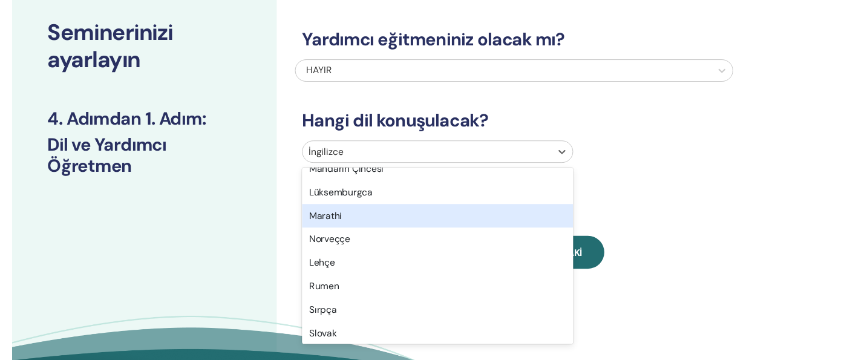
scroll to position [874, 0]
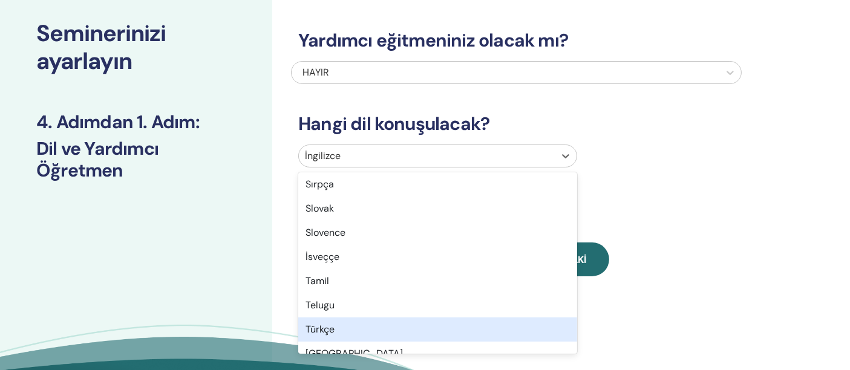
click at [424, 330] on div "Türkçe" at bounding box center [437, 330] width 279 height 24
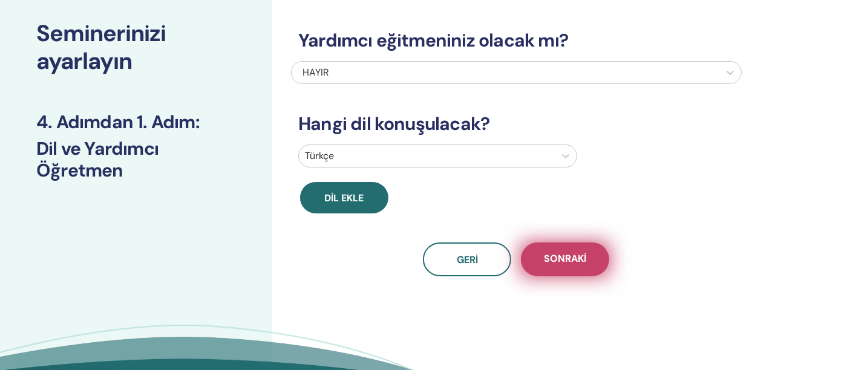
click at [561, 264] on font "Sonraki" at bounding box center [565, 258] width 42 height 13
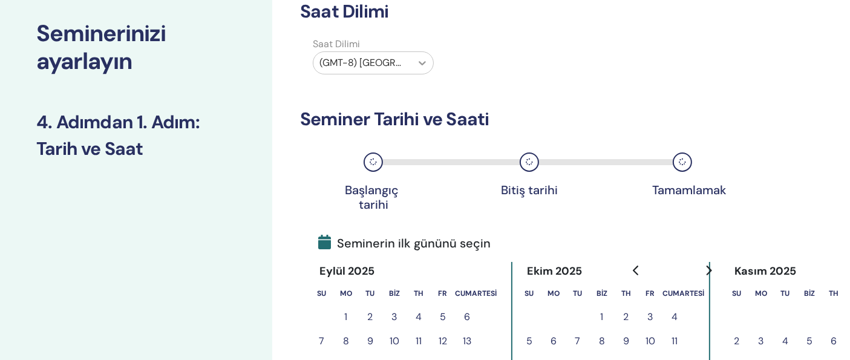
click at [426, 64] on icon at bounding box center [422, 63] width 12 height 12
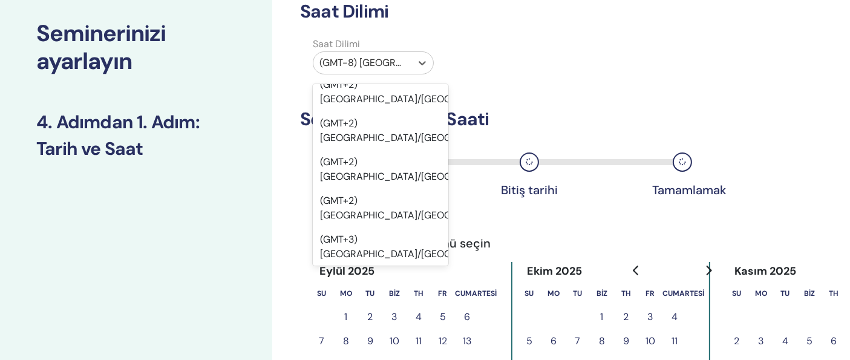
scroll to position [18433, 0]
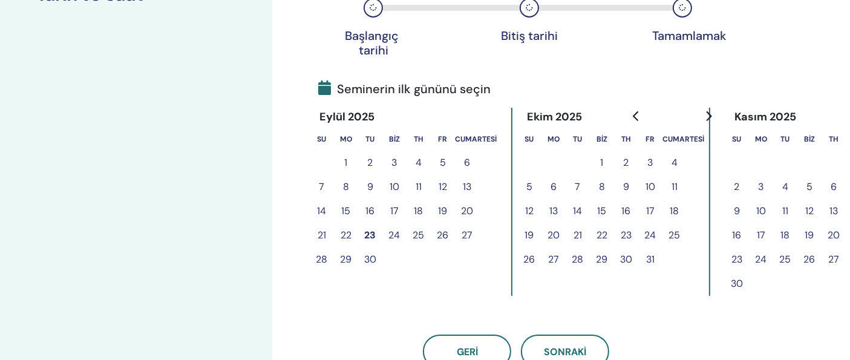
scroll to position [269, 0]
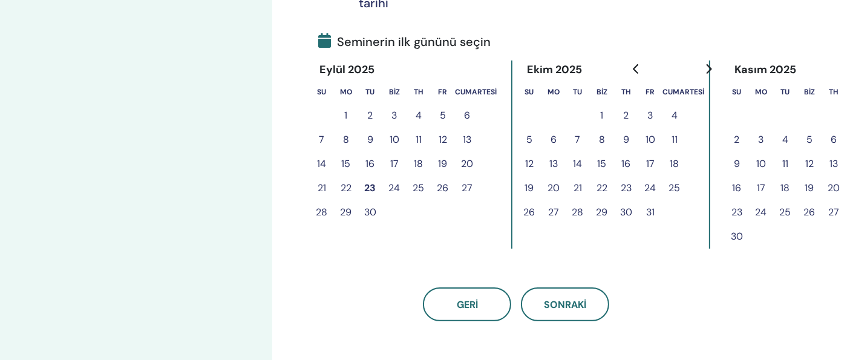
click at [471, 187] on font "27" at bounding box center [467, 188] width 11 height 13
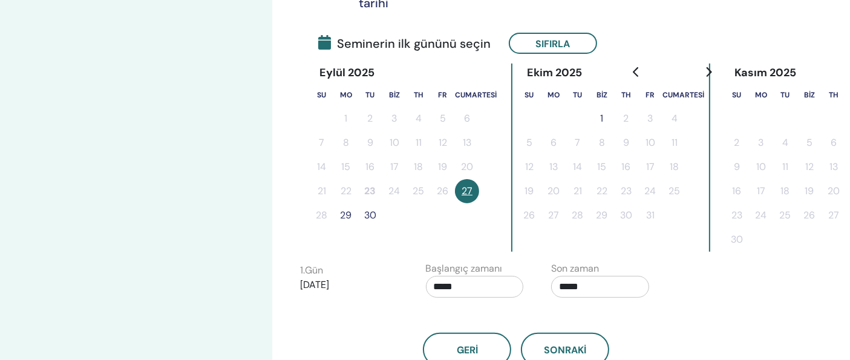
click at [343, 209] on font "29" at bounding box center [347, 215] width 12 height 13
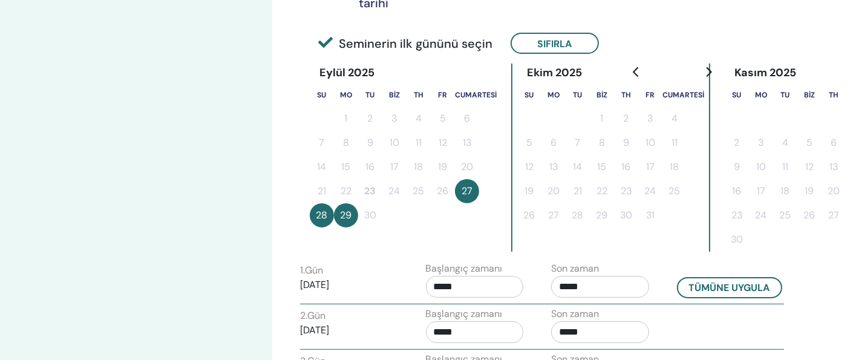
scroll to position [336, 0]
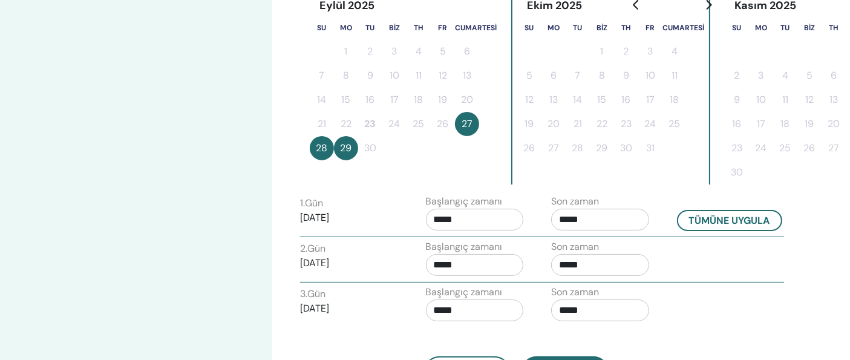
click at [591, 217] on input "*****" at bounding box center [600, 220] width 98 height 22
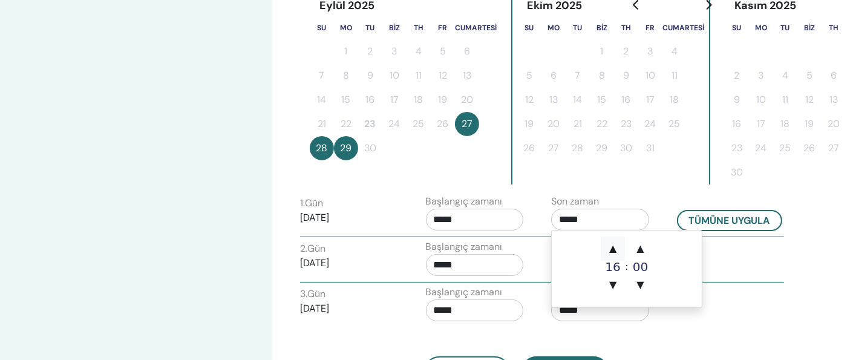
click at [616, 245] on font "▲" at bounding box center [613, 249] width 7 height 12
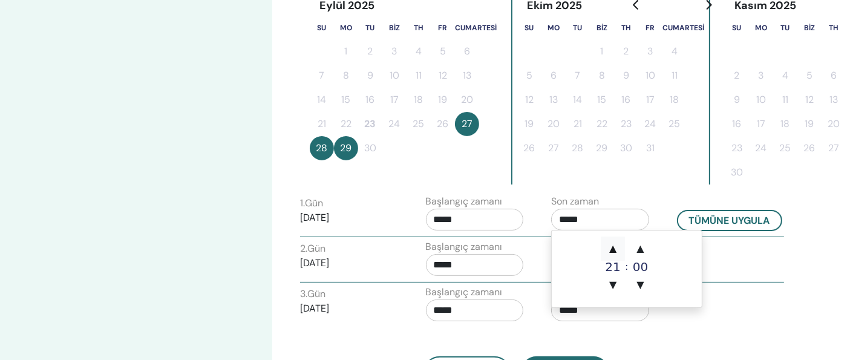
click at [616, 245] on font "▲" at bounding box center [613, 249] width 7 height 12
type input "*****"
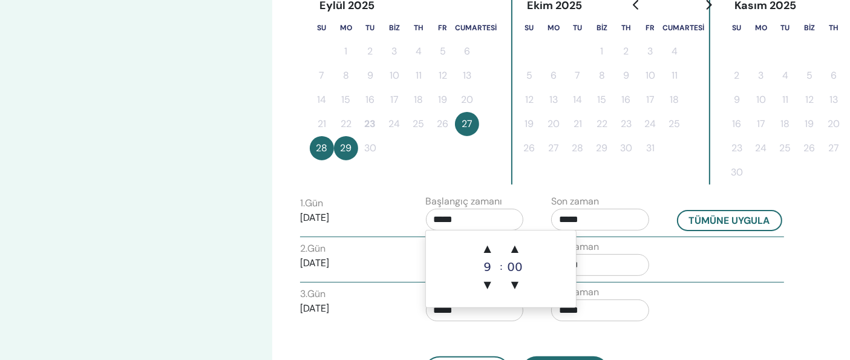
click at [477, 222] on input "*****" at bounding box center [475, 220] width 98 height 22
click at [485, 249] on font "▲" at bounding box center [487, 249] width 7 height 12
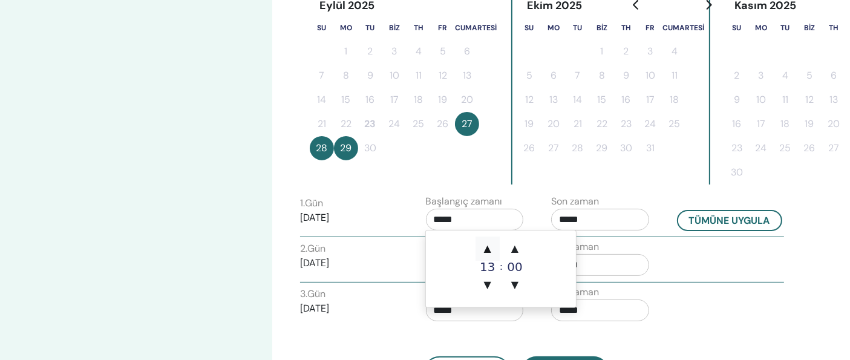
click at [485, 249] on font "▲" at bounding box center [487, 249] width 7 height 12
click at [485, 250] on font "▲" at bounding box center [487, 249] width 7 height 12
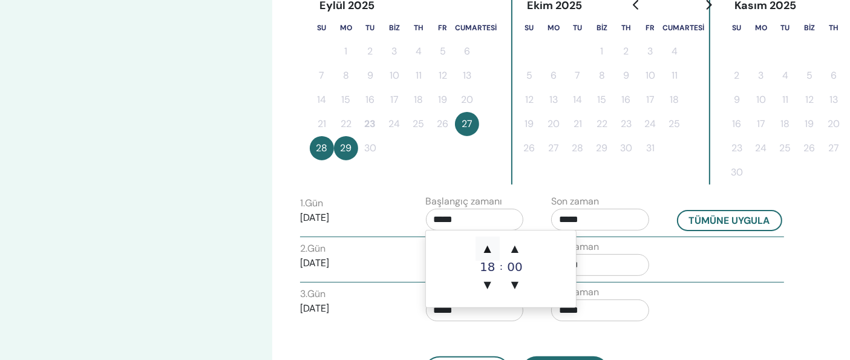
click at [485, 250] on font "▲" at bounding box center [487, 249] width 7 height 12
type input "*****"
click at [737, 215] on font "Tümüne uygula" at bounding box center [729, 221] width 81 height 13
type input "*****"
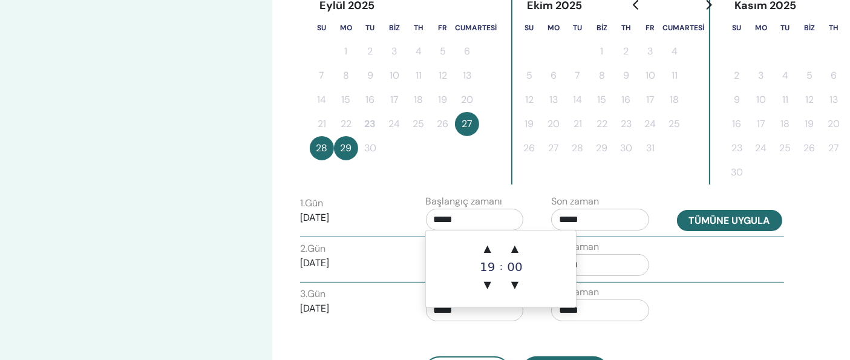
type input "*****"
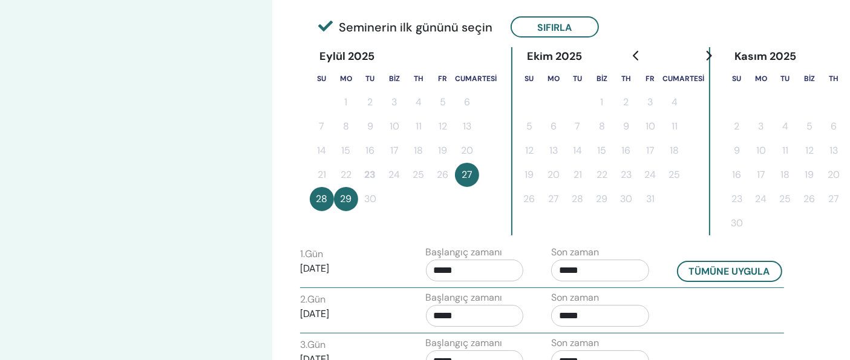
scroll to position [269, 0]
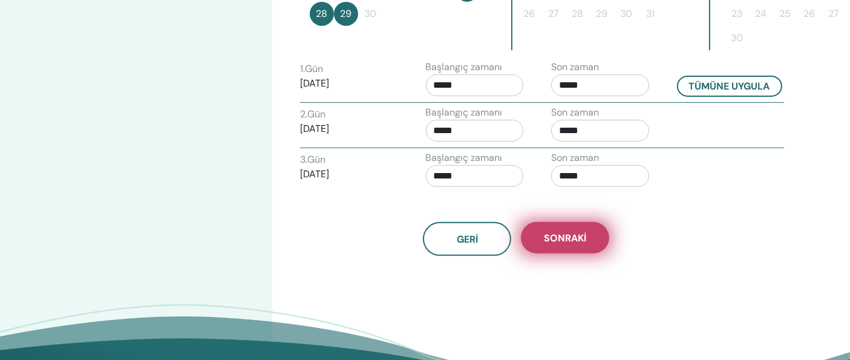
click at [557, 232] on font "Sonraki" at bounding box center [565, 238] width 42 height 13
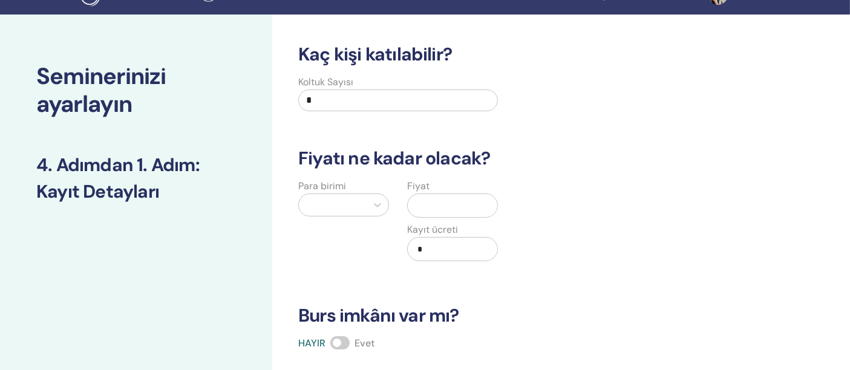
scroll to position [0, 0]
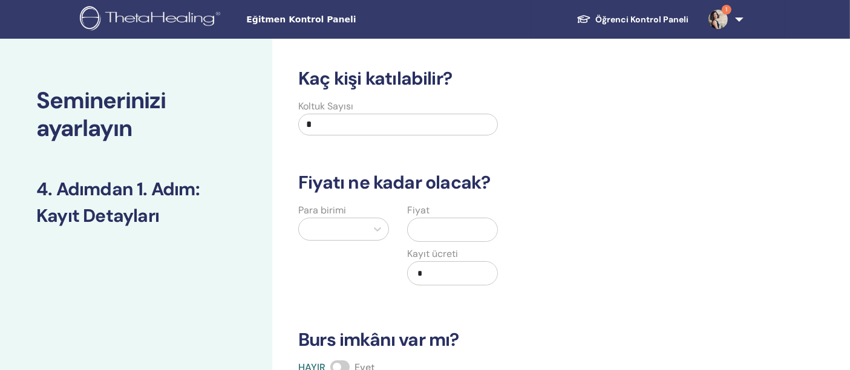
click at [398, 120] on input "*" at bounding box center [398, 125] width 200 height 22
type input "*"
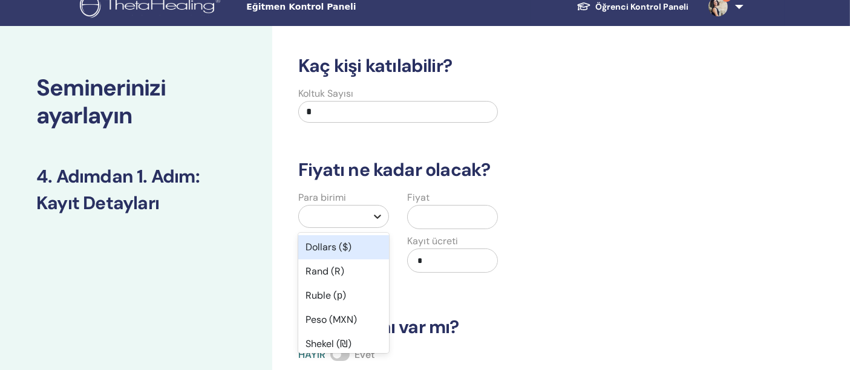
click at [380, 227] on div at bounding box center [343, 216] width 91 height 23
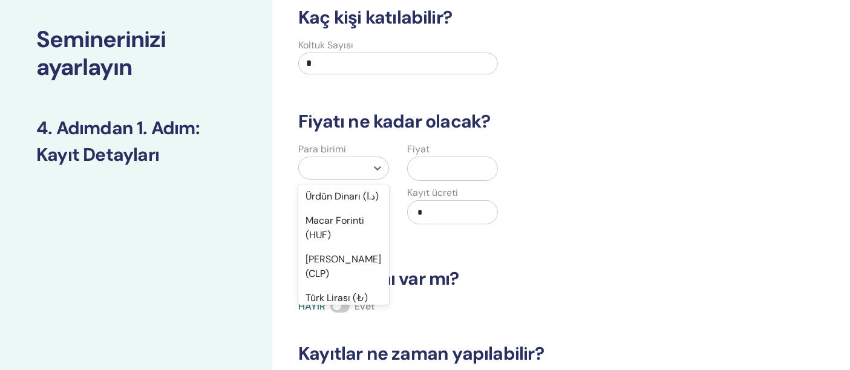
scroll to position [941, 0]
click at [361, 294] on font "Türk Lirası (₺)" at bounding box center [337, 298] width 62 height 13
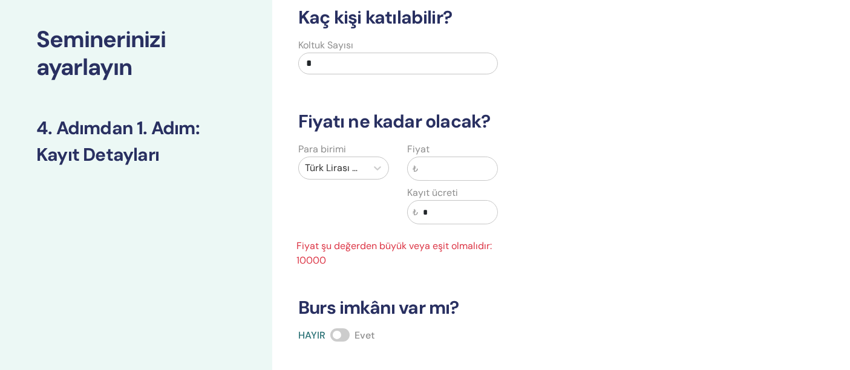
click at [427, 168] on input "text" at bounding box center [457, 168] width 79 height 23
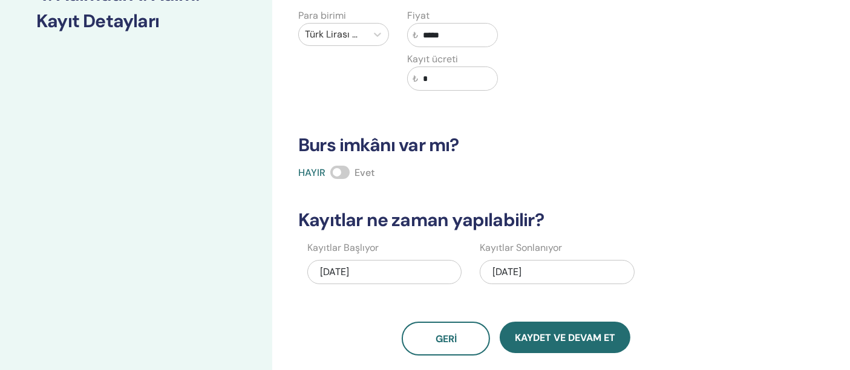
scroll to position [196, 0]
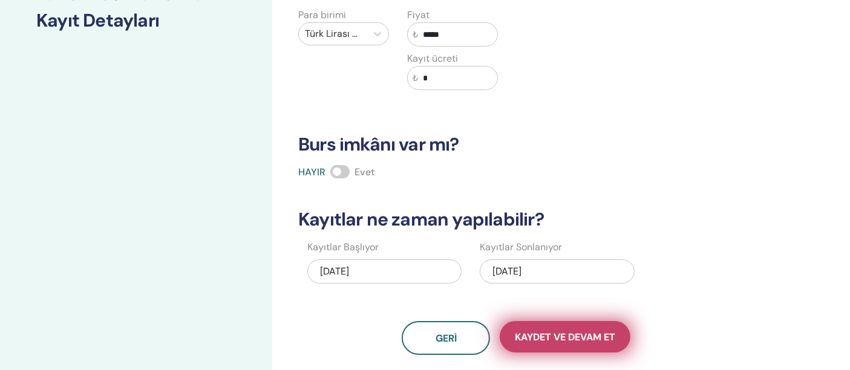
type input "*****"
click at [584, 345] on button "Kaydet ve Devam Et" at bounding box center [565, 336] width 131 height 31
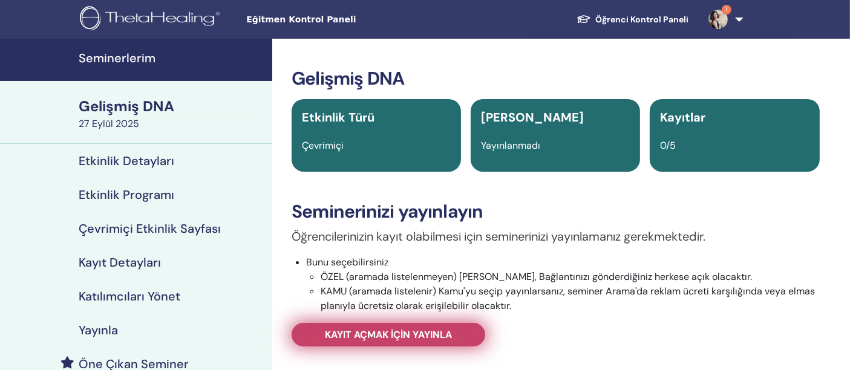
click at [403, 333] on font "Kayıt açmak için yayınla" at bounding box center [388, 335] width 127 height 13
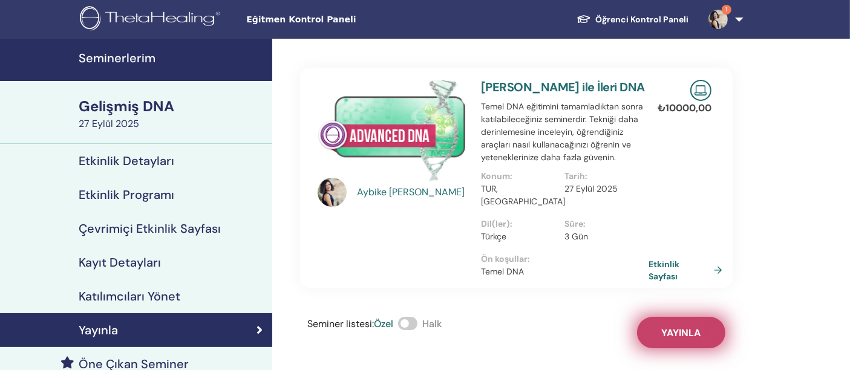
click at [657, 317] on button "Yayınla" at bounding box center [681, 332] width 88 height 31
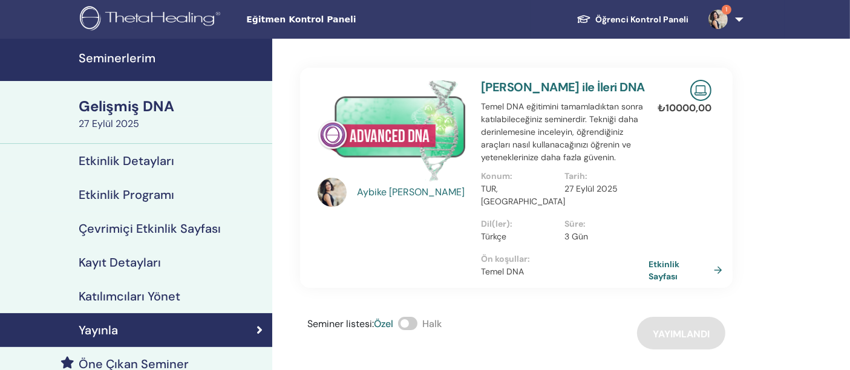
click at [105, 61] on font "Seminerlerim" at bounding box center [117, 58] width 77 height 16
